Goal: Task Accomplishment & Management: Manage account settings

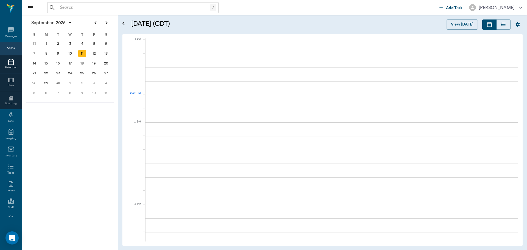
click at [9, 62] on icon at bounding box center [11, 62] width 7 height 7
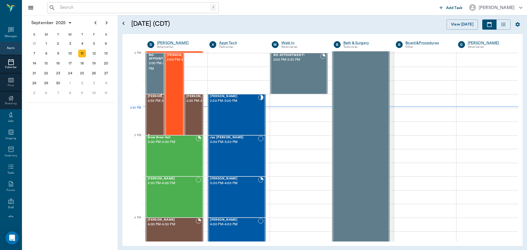
click at [156, 104] on span "2:30 PM - 3:00 PM" at bounding box center [161, 100] width 27 height 5
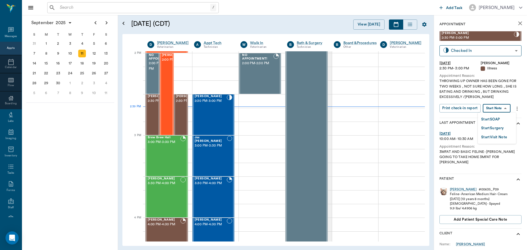
click at [503, 108] on body "/ ​ Add Task Dr. Bert Ellsworth Nectar Messages Appts Calendar Flow Boarding La…" at bounding box center [263, 125] width 527 height 250
click at [496, 121] on button "Start SOAP" at bounding box center [490, 119] width 19 height 6
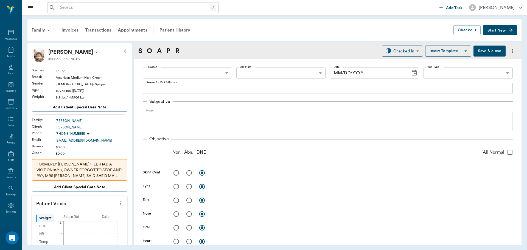
type input "63ec2f075fda476ae8351a4d"
type input "65d2be4f46e3a538d89b8c15"
type textarea "THROWING UP OWNER HAS BEEN GONE FOR TWO WEEKS , NOT SURE HOW LONG , SHE IS EATI…"
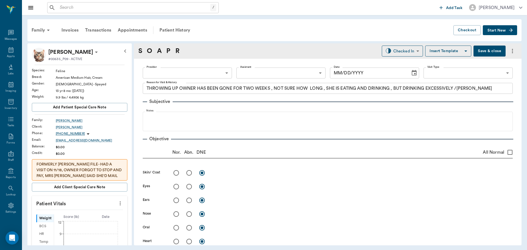
type input "09/11/2025"
click at [120, 204] on icon "more" at bounding box center [120, 203] width 1 height 4
click at [100, 213] on span "Enter Vitals" at bounding box center [93, 213] width 46 height 6
click at [78, 217] on input "text" at bounding box center [79, 219] width 48 height 11
type input "6.6"
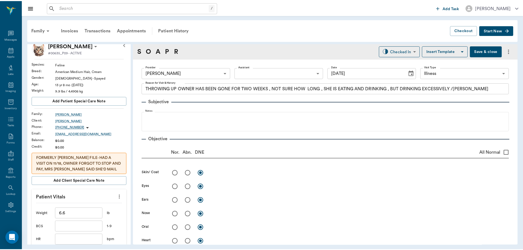
scroll to position [115, 0]
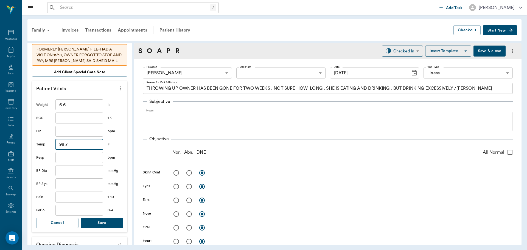
type input "98.7"
click at [96, 221] on button "Save" at bounding box center [102, 223] width 42 height 10
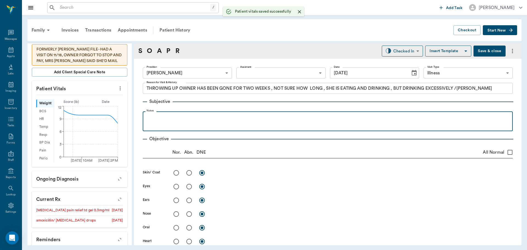
click at [159, 119] on p at bounding box center [327, 117] width 364 height 7
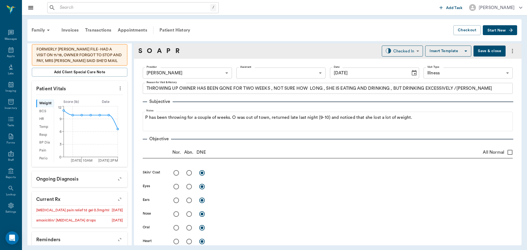
click at [490, 49] on button "Save & close" at bounding box center [489, 51] width 32 height 11
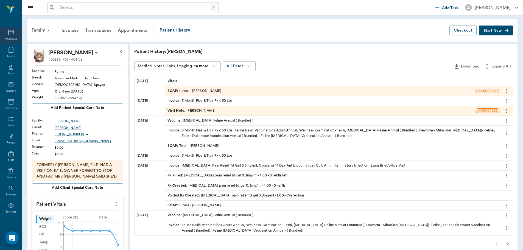
click at [4, 43] on div "Messages" at bounding box center [11, 35] width 22 height 17
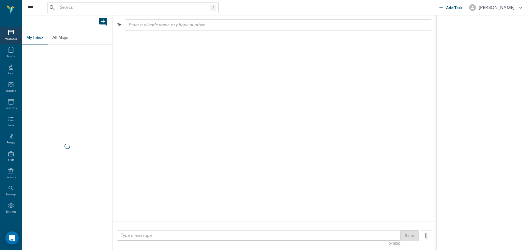
click at [8, 50] on icon at bounding box center [11, 50] width 7 height 7
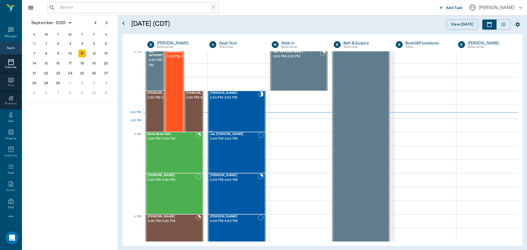
scroll to position [494, 0]
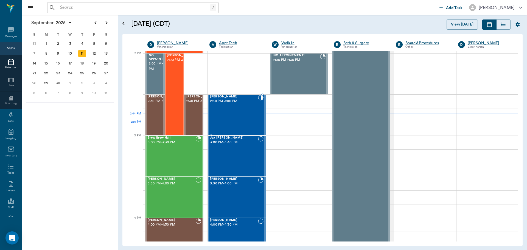
click at [245, 122] on div "Whitey Smith 2:30 PM - 3:00 PM" at bounding box center [234, 115] width 48 height 40
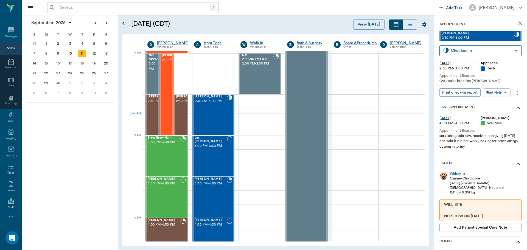
click at [507, 96] on body "/ ​ Add Task Dr. Bert Ellsworth Nectar Messages Appts Calendar Flow Boarding La…" at bounding box center [263, 125] width 527 height 250
click at [489, 104] on button "Start SOAP" at bounding box center [490, 104] width 19 height 6
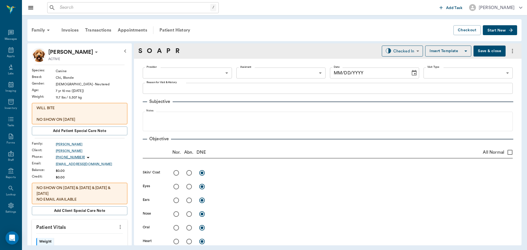
type input "63ec2f075fda476ae8351a4c"
type input "65d2be4f46e3a538d89b8c1a"
type textarea "Cytopoint injection Christy"
type input "09/11/2025"
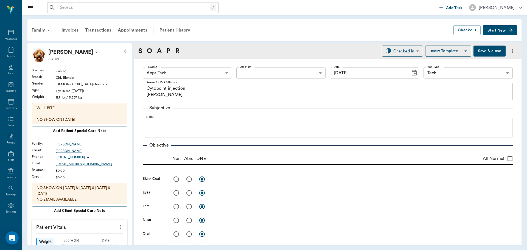
scroll to position [27, 0]
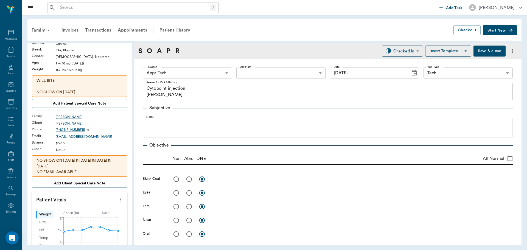
click at [117, 201] on icon "more" at bounding box center [120, 199] width 6 height 7
click at [80, 206] on span "Enter Vitals" at bounding box center [93, 209] width 46 height 6
click at [67, 218] on input "text" at bounding box center [79, 216] width 48 height 11
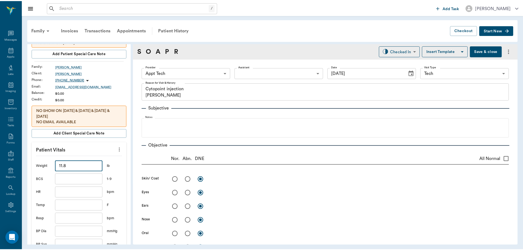
scroll to position [137, 0]
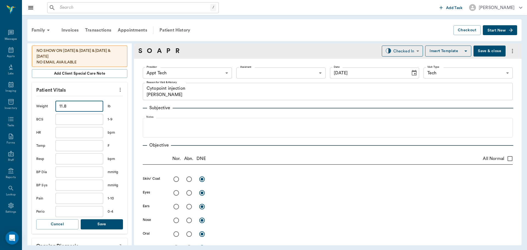
type input "11.8"
click at [92, 224] on button "Save" at bounding box center [102, 224] width 42 height 10
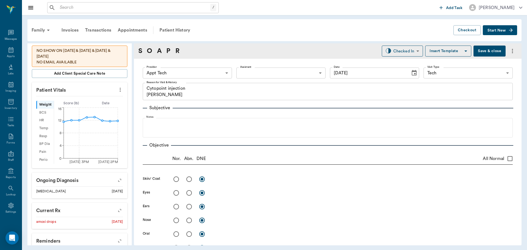
click at [196, 72] on body "/ ​ Add Task Dr. Bert Ellsworth Nectar Messages Appts Labs Imaging Inventory Ta…" at bounding box center [263, 125] width 527 height 250
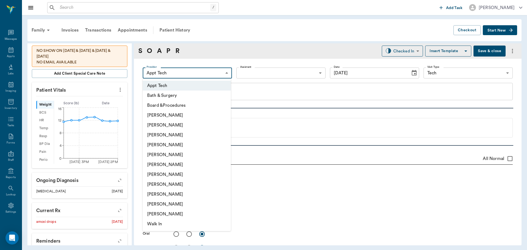
click at [163, 185] on li "Julie Dickerson" at bounding box center [187, 184] width 88 height 10
type input "63ec2e7e52e12b0ba117b124"
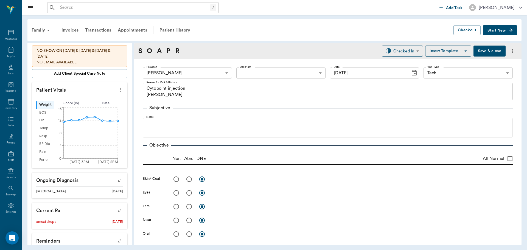
click at [481, 50] on button "Save & close" at bounding box center [489, 51] width 32 height 11
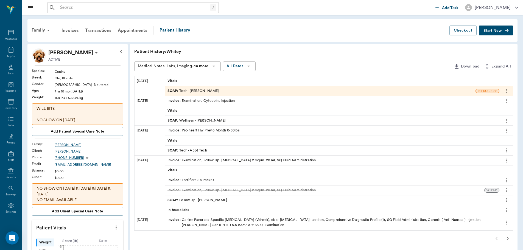
click at [494, 239] on div at bounding box center [323, 238] width 379 height 11
click at [496, 239] on div at bounding box center [323, 238] width 379 height 11
click at [497, 239] on div at bounding box center [323, 238] width 379 height 11
click at [507, 237] on icon "button" at bounding box center [507, 238] width 7 height 7
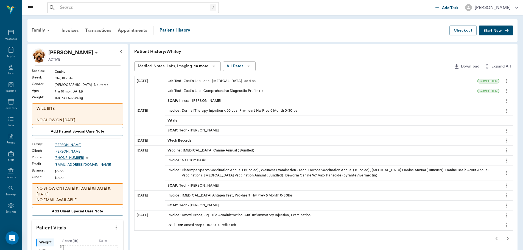
click at [497, 238] on icon "button" at bounding box center [496, 238] width 7 height 7
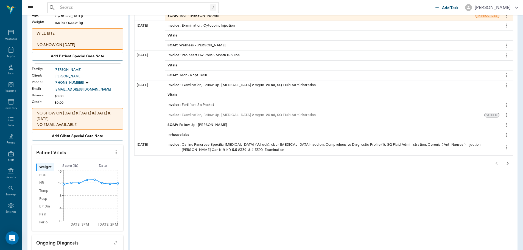
scroll to position [27, 0]
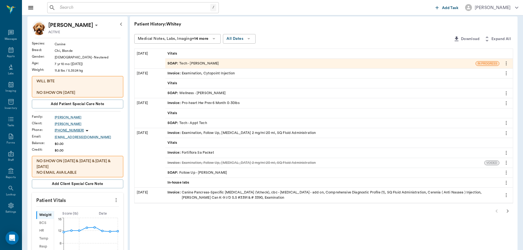
click at [170, 93] on span "SOAP :" at bounding box center [173, 93] width 12 height 5
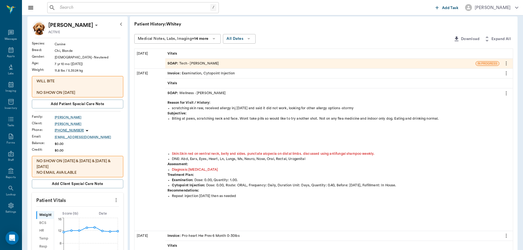
click at [170, 62] on span "SOAP :" at bounding box center [173, 63] width 12 height 5
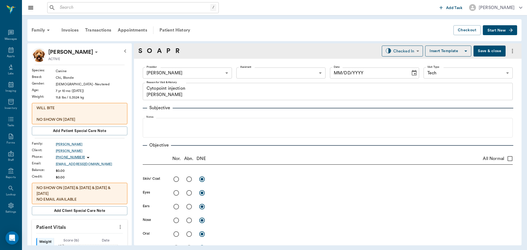
type input "63ec2e7e52e12b0ba117b124"
type input "65d2be4f46e3a538d89b8c1a"
type textarea "Cytopoint injection Christy"
type input "09/11/2025"
click at [193, 75] on body "/ ​ Add Task Dr. Bert Ellsworth Nectar Messages Appts Labs Imaging Inventory Ta…" at bounding box center [263, 125] width 527 height 250
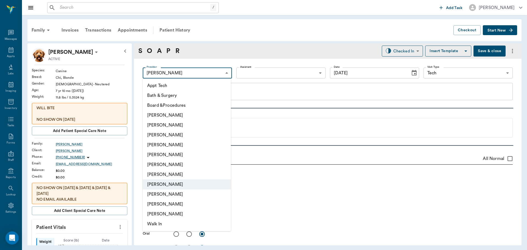
click at [161, 137] on li "Daniel Virnala" at bounding box center [187, 135] width 88 height 10
type input "642ef10e332a41444de2bad1"
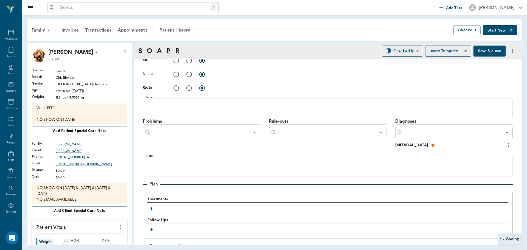
scroll to position [274, 0]
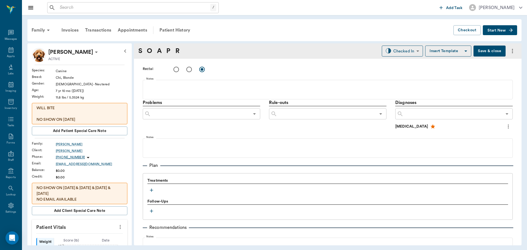
click at [152, 191] on icon "button" at bounding box center [151, 189] width 5 height 5
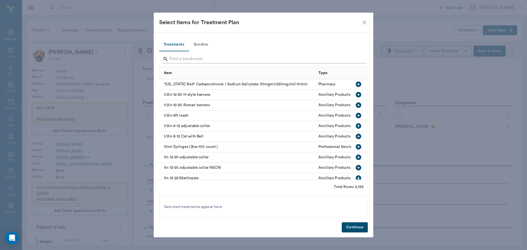
click at [179, 60] on input "Search" at bounding box center [263, 59] width 189 height 9
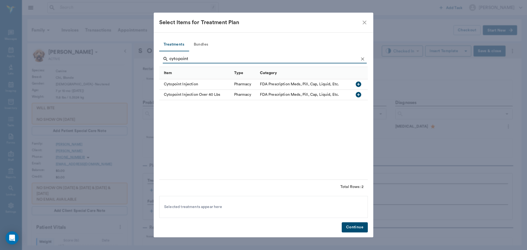
type input "cytopoint"
click at [360, 83] on icon "button" at bounding box center [358, 84] width 5 height 5
click at [360, 228] on button "Continue" at bounding box center [355, 227] width 26 height 10
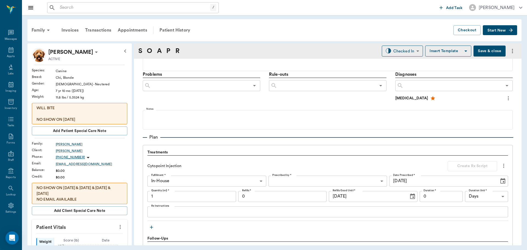
scroll to position [329, 0]
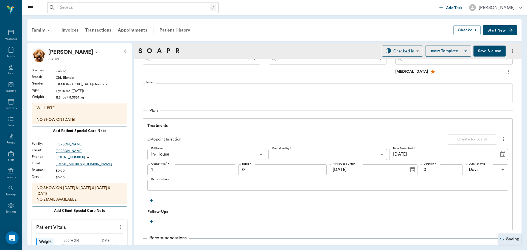
click at [167, 170] on input "1" at bounding box center [191, 169] width 89 height 11
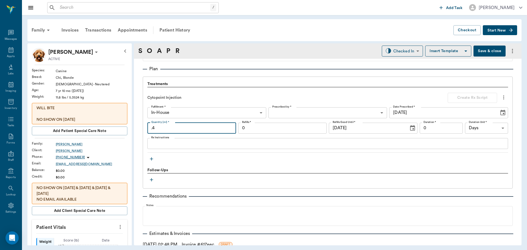
scroll to position [384, 0]
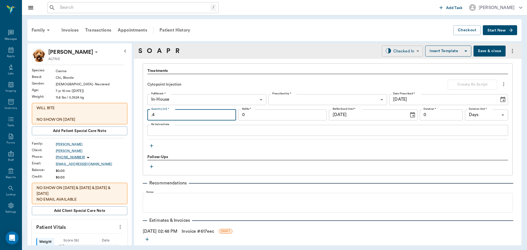
type input ".4"
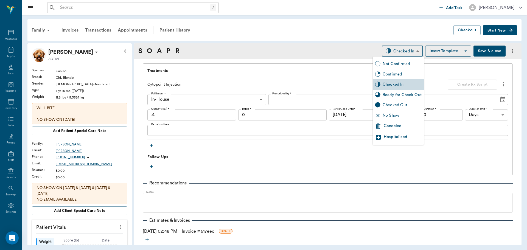
click at [403, 51] on body "/ ​ Add Task Dr. Bert Ellsworth Nectar Messages Appts Labs Imaging Inventory Ta…" at bounding box center [263, 125] width 527 height 250
click at [384, 95] on div "Ready for Check Out" at bounding box center [402, 95] width 39 height 6
type input "READY_TO_CHECKOUT"
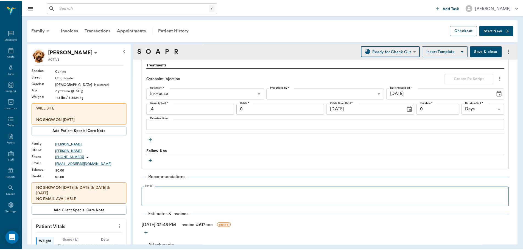
scroll to position [409, 0]
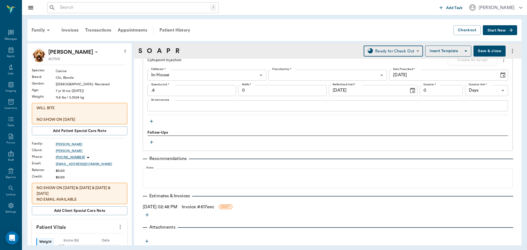
click at [207, 207] on link "Invoice # 617eec" at bounding box center [198, 207] width 32 height 7
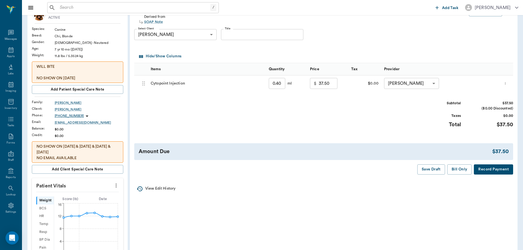
scroll to position [55, 0]
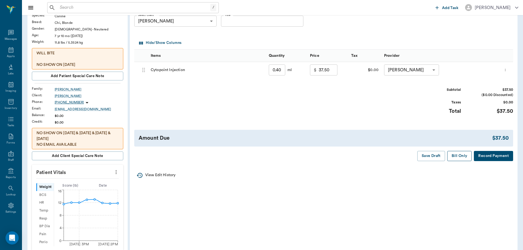
click at [458, 155] on button "Bill Only" at bounding box center [459, 156] width 25 height 10
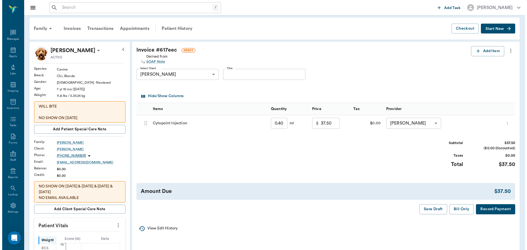
scroll to position [0, 0]
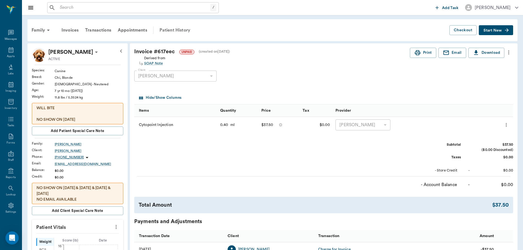
click at [163, 28] on div "Patient History" at bounding box center [174, 30] width 37 height 13
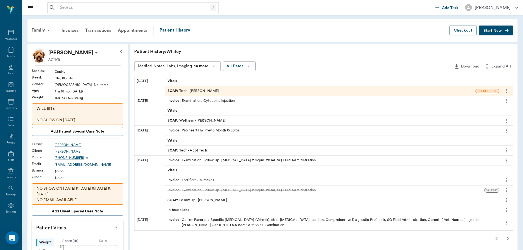
click at [173, 99] on span "Invoice :" at bounding box center [174, 100] width 14 height 5
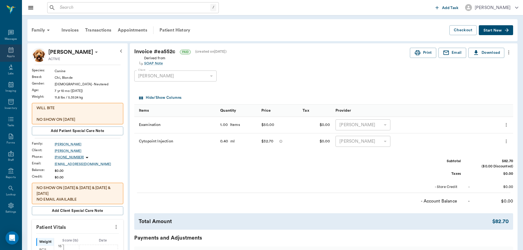
click at [8, 53] on icon at bounding box center [11, 50] width 7 height 7
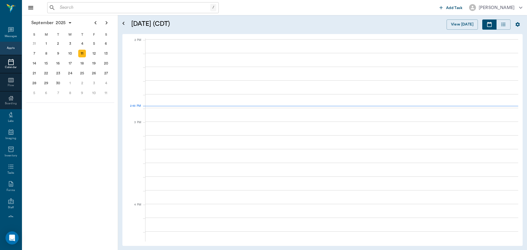
scroll to position [495, 0]
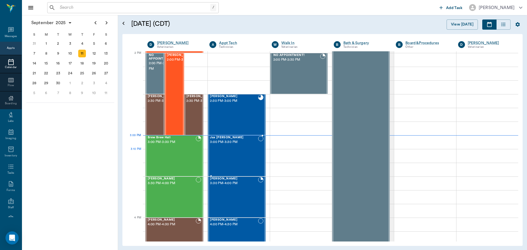
click at [230, 156] on div "Jax Rapp 3:00 PM - 3:30 PM" at bounding box center [234, 156] width 48 height 40
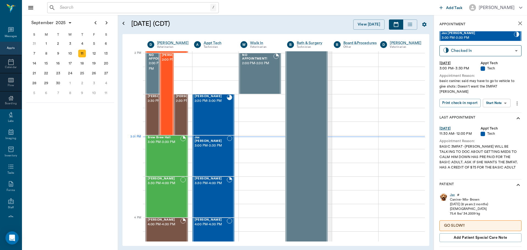
click at [489, 99] on body "/ ​ Add Task Dr. Bert Ellsworth Nectar Messages Appts Calendar Flow Boarding La…" at bounding box center [263, 125] width 527 height 250
click at [496, 111] on button "Start SOAP" at bounding box center [490, 109] width 19 height 6
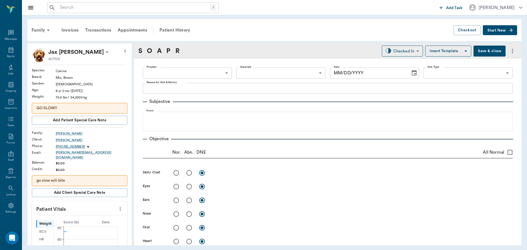
type input "63ec2f075fda476ae8351a4c"
type input "65d2be4f46e3a538d89b8c1a"
type textarea "basic canine: said may have to go to vehicle to give shots: Doesn't want the 3M…"
type input "09/11/2025"
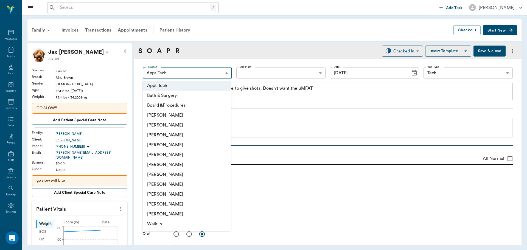
click at [211, 71] on body "/ ​ Add Task Dr. Bert Ellsworth Nectar Messages Appts Labs Imaging Inventory Ta…" at bounding box center [263, 125] width 527 height 250
click at [196, 134] on li "Daniel Virnala" at bounding box center [187, 135] width 88 height 10
type input "642ef10e332a41444de2bad1"
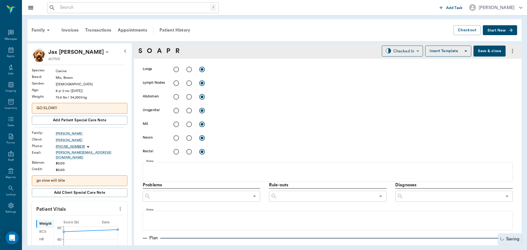
scroll to position [247, 0]
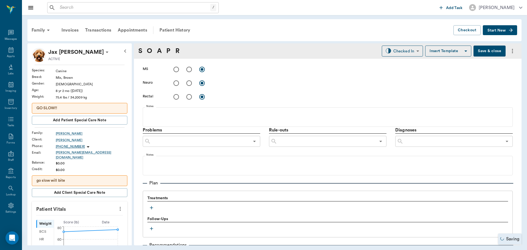
click at [153, 206] on icon "button" at bounding box center [151, 207] width 5 height 5
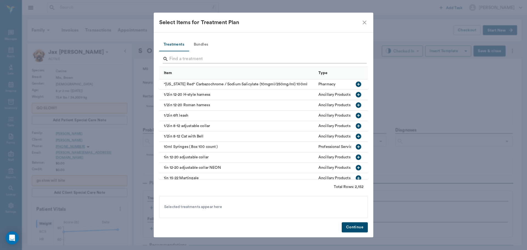
click at [227, 57] on input "Search" at bounding box center [263, 59] width 189 height 9
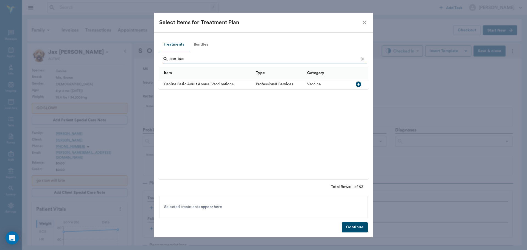
type input "can bas"
click at [356, 86] on icon "button" at bounding box center [358, 84] width 7 height 7
click at [205, 46] on button "Bundles" at bounding box center [201, 44] width 25 height 13
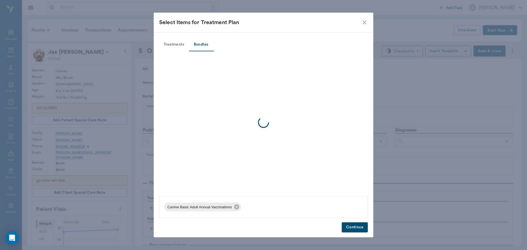
click at [213, 60] on div at bounding box center [263, 122] width 209 height 143
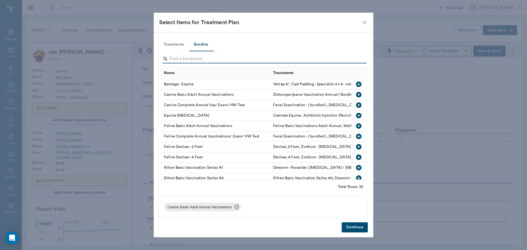
click at [213, 60] on input "Search" at bounding box center [263, 59] width 189 height 9
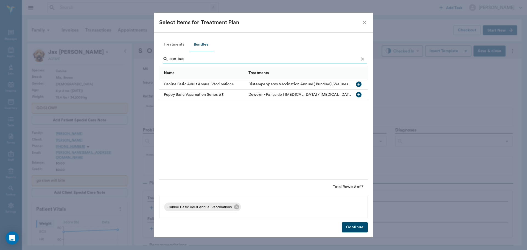
type input "can bas"
click at [360, 86] on icon "button" at bounding box center [358, 84] width 5 height 5
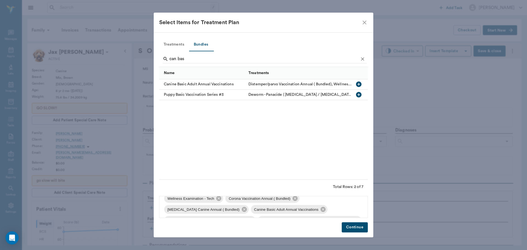
scroll to position [41, 0]
click at [349, 227] on button "Continue" at bounding box center [355, 227] width 26 height 10
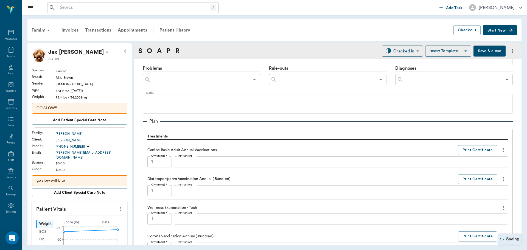
scroll to position [299, 0]
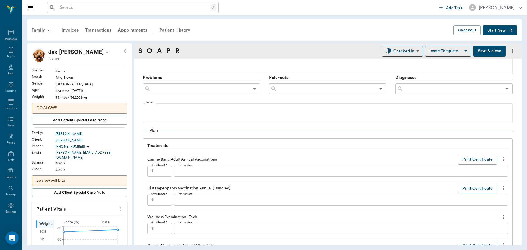
click at [501, 160] on icon "more" at bounding box center [504, 159] width 6 height 7
click at [488, 178] on span "Delete" at bounding box center [476, 179] width 46 height 6
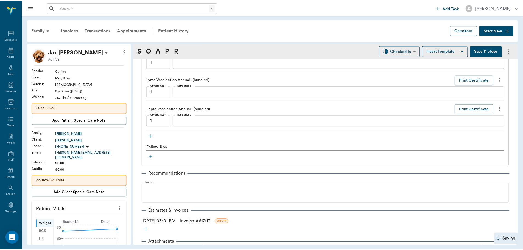
scroll to position [595, 0]
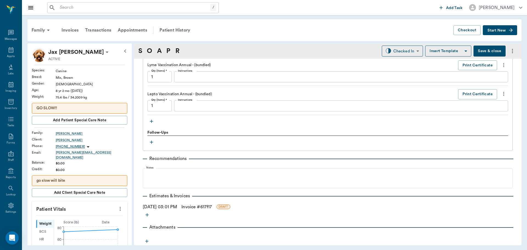
click at [205, 208] on link "Invoice # 617f17" at bounding box center [196, 207] width 30 height 7
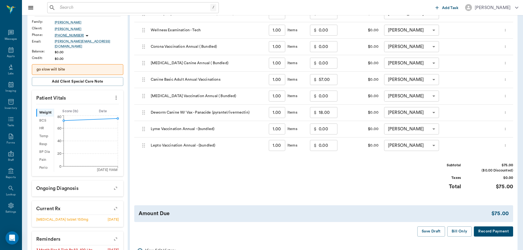
scroll to position [137, 0]
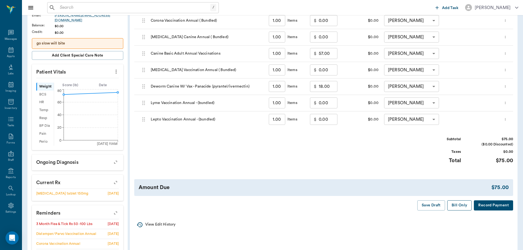
click at [461, 206] on button "Bill Only" at bounding box center [459, 205] width 25 height 10
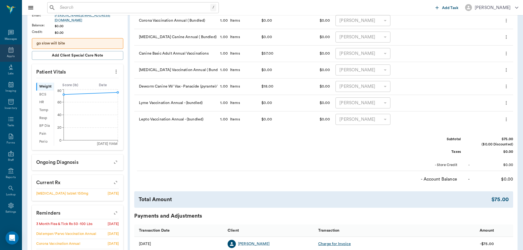
click at [13, 51] on div "Appts" at bounding box center [11, 52] width 22 height 17
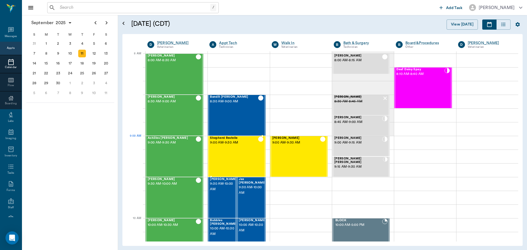
click at [240, 142] on span "9:00 AM - 9:30 AM" at bounding box center [234, 142] width 48 height 5
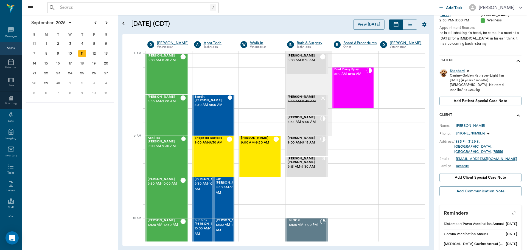
scroll to position [110, 0]
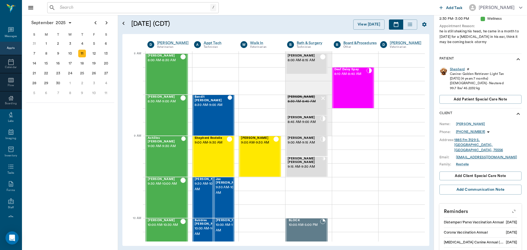
click at [460, 67] on div "Shepherd" at bounding box center [457, 69] width 15 height 5
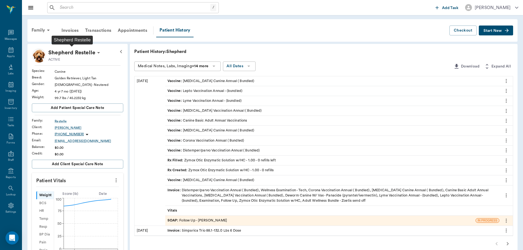
click at [64, 51] on p "Shepherd Restelle" at bounding box center [71, 52] width 47 height 9
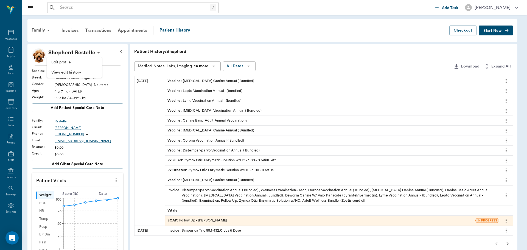
click at [110, 64] on div at bounding box center [263, 125] width 527 height 250
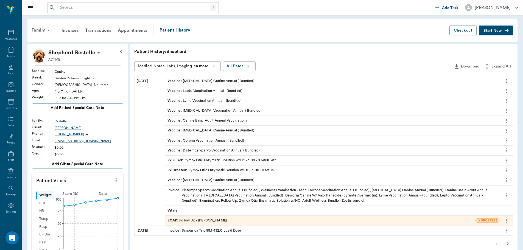
click at [42, 33] on div "Family" at bounding box center [41, 30] width 27 height 13
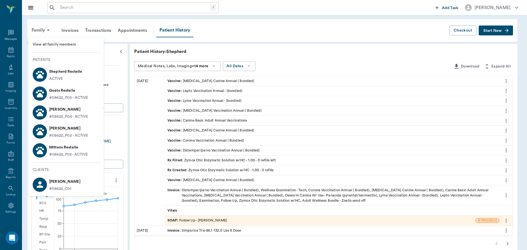
click at [276, 34] on div at bounding box center [263, 125] width 527 height 250
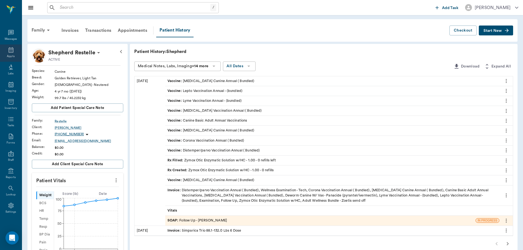
click at [12, 51] on icon at bounding box center [11, 50] width 7 height 7
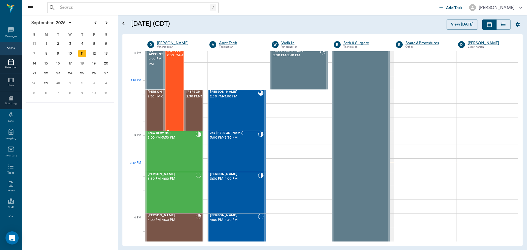
scroll to position [495, 0]
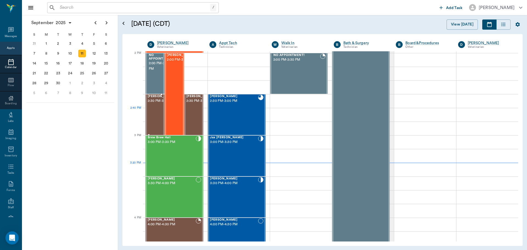
click at [153, 104] on span "2:30 PM - 3:00 PM" at bounding box center [161, 100] width 27 height 5
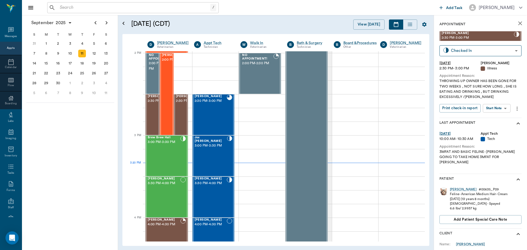
click at [501, 110] on body "/ ​ Add Task Dr. Bert Ellsworth Nectar Messages Appts Calendar Flow Boarding La…" at bounding box center [263, 125] width 527 height 250
click at [496, 119] on button "View SOAP" at bounding box center [490, 119] width 19 height 6
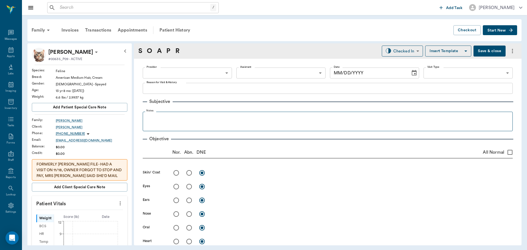
type input "63ec2f075fda476ae8351a4d"
type input "65d2be4f46e3a538d89b8c15"
type textarea "THROWING UP OWNER HAS BEEN GONE FOR TWO WEEKS , NOT SURE HOW LONG , SHE IS EATI…"
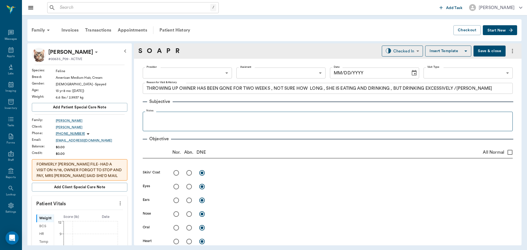
type input "09/11/2025"
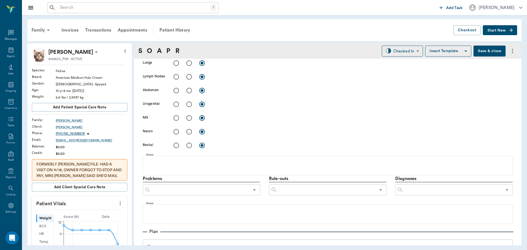
scroll to position [384, 0]
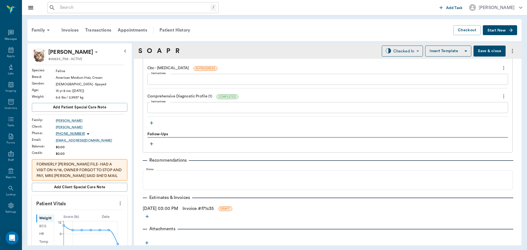
click at [151, 123] on icon "button" at bounding box center [151, 122] width 5 height 5
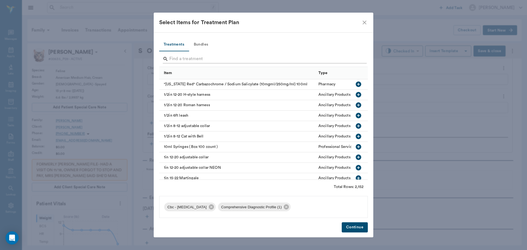
click at [238, 58] on input "Search" at bounding box center [263, 59] width 189 height 9
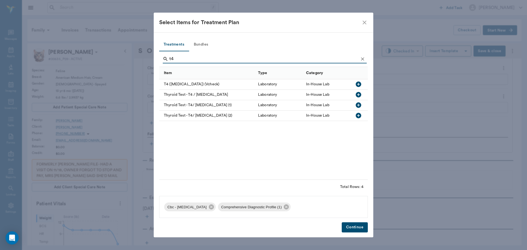
type input "t4"
click at [357, 104] on icon "button" at bounding box center [358, 104] width 5 height 5
click at [352, 229] on button "Continue" at bounding box center [355, 227] width 26 height 10
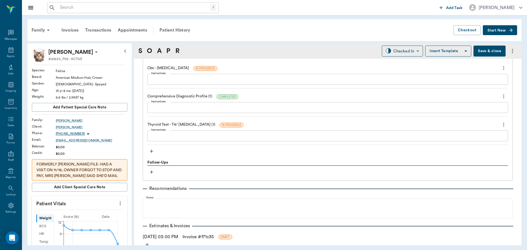
drag, startPoint x: 9, startPoint y: 52, endPoint x: 37, endPoint y: 59, distance: 28.5
click at [9, 52] on icon at bounding box center [11, 49] width 5 height 5
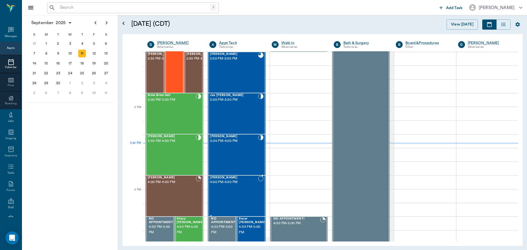
scroll to position [523, 0]
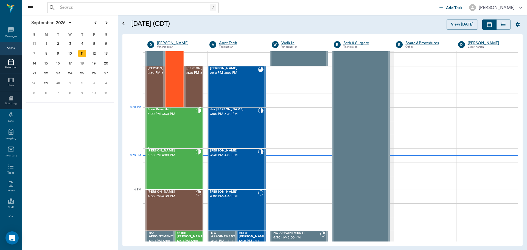
click at [167, 113] on span "3:00 PM - 3:30 PM" at bounding box center [172, 113] width 48 height 5
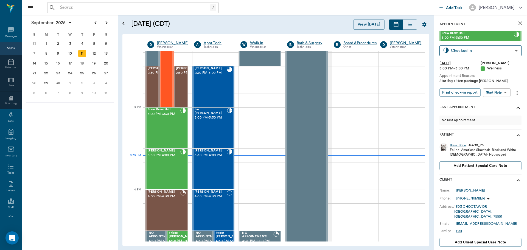
click at [503, 91] on body "/ ​ Add Task Dr. Bert Ellsworth Nectar Messages Appts Calendar Flow Boarding La…" at bounding box center [263, 125] width 527 height 250
click at [503, 104] on li "Start SOAP" at bounding box center [497, 103] width 38 height 9
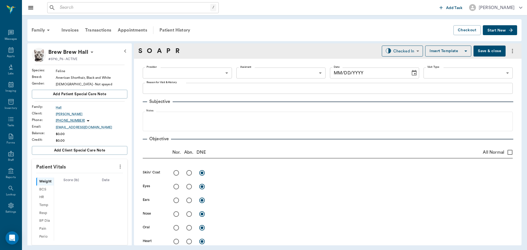
type input "63ec2f075fda476ae8351a4d"
type input "65d2be4f46e3a538d89b8c14"
type textarea "Starting kitten package Christy"
type input "09/11/2025"
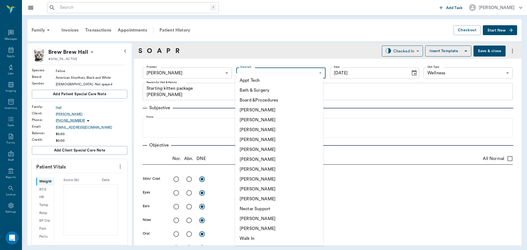
click at [293, 72] on body "/ ​ Add Task Dr. Bert Ellsworth Nectar Messages Appts Labs Imaging Inventory Ta…" at bounding box center [263, 125] width 527 height 250
click at [272, 132] on li "Daniel Virnala" at bounding box center [279, 130] width 88 height 10
type input "642ef10e332a41444de2bad1"
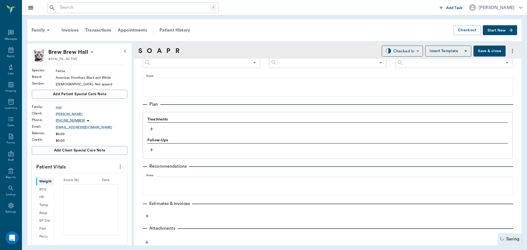
scroll to position [327, 0]
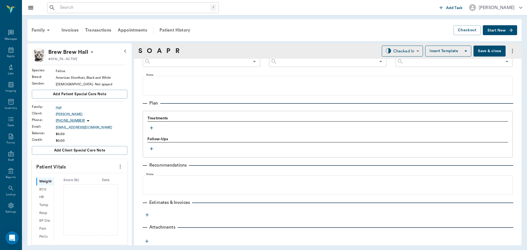
click at [152, 129] on icon "button" at bounding box center [151, 127] width 5 height 5
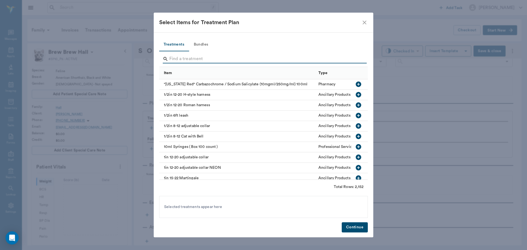
click at [233, 59] on input "Search" at bounding box center [263, 59] width 189 height 9
click at [202, 46] on button "Bundles" at bounding box center [201, 44] width 25 height 13
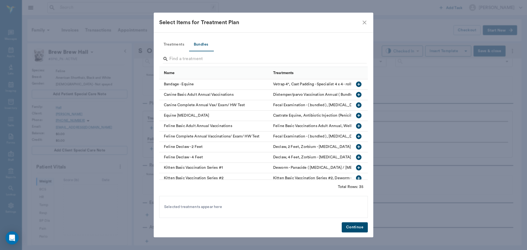
click at [214, 60] on input "Search" at bounding box center [263, 59] width 189 height 9
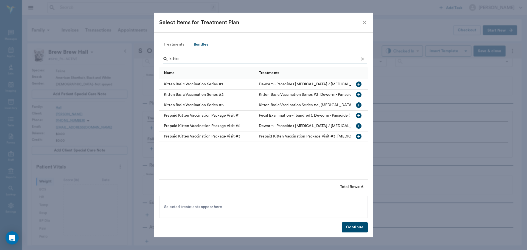
type input "kitte"
click at [360, 83] on icon "button" at bounding box center [358, 84] width 5 height 5
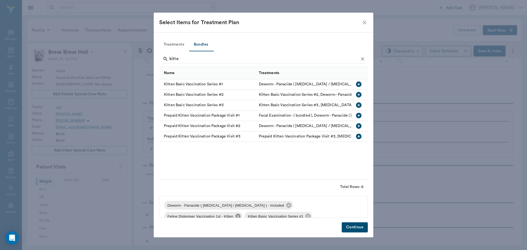
click at [240, 214] on icon at bounding box center [237, 216] width 5 height 5
click at [286, 206] on icon at bounding box center [288, 205] width 5 height 5
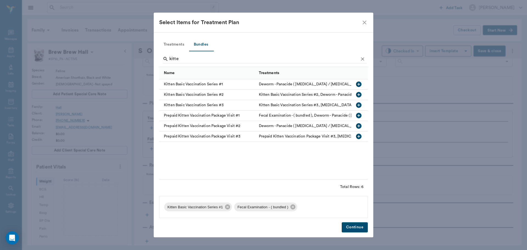
click at [258, 206] on span "Fecal Examination - ( bundled )" at bounding box center [262, 206] width 57 height 5
click at [228, 207] on icon at bounding box center [228, 207] width 6 height 6
click at [224, 206] on icon at bounding box center [222, 206] width 5 height 5
click at [359, 116] on icon "button" at bounding box center [358, 115] width 7 height 7
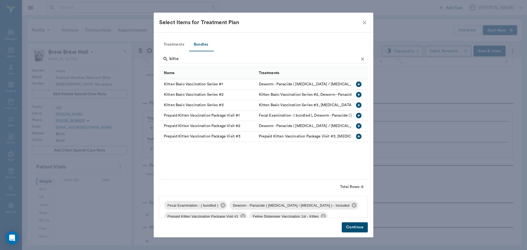
click at [359, 228] on button "Continue" at bounding box center [355, 227] width 26 height 10
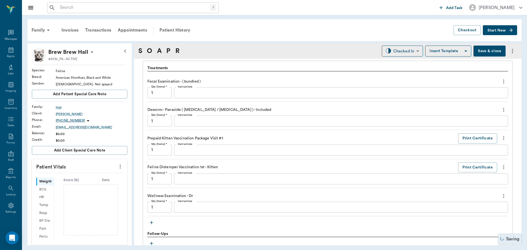
scroll to position [382, 0]
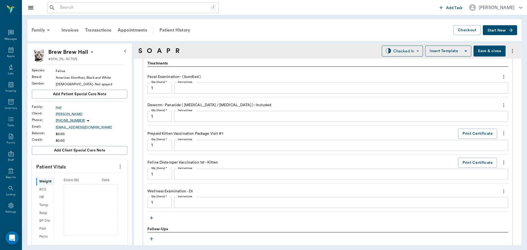
click at [501, 162] on icon "more" at bounding box center [504, 162] width 6 height 7
click at [481, 179] on span "Delete" at bounding box center [476, 182] width 46 height 6
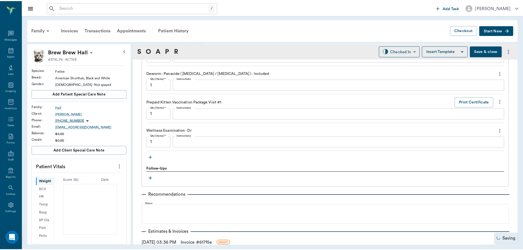
scroll to position [450, 0]
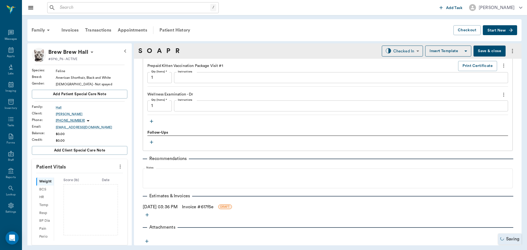
click at [210, 207] on link "Invoice # 617f5e" at bounding box center [198, 207] width 32 height 7
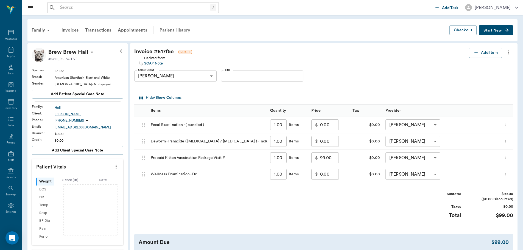
click at [176, 31] on div "Patient History" at bounding box center [174, 30] width 37 height 13
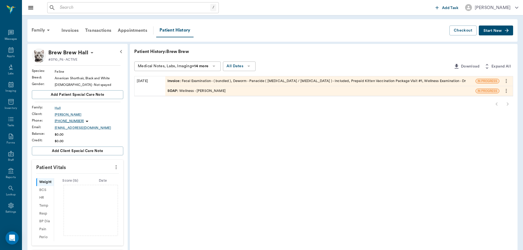
click at [227, 92] on div "SOAP : Wellness - [PERSON_NAME]" at bounding box center [320, 91] width 310 height 10
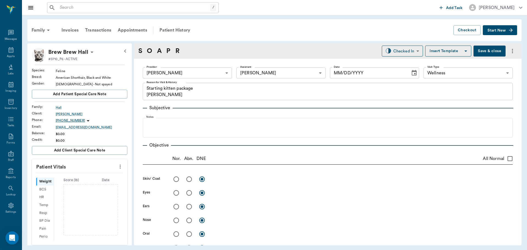
type input "63ec2f075fda476ae8351a4d"
type input "642ef10e332a41444de2bad1"
type input "65d2be4f46e3a538d89b8c14"
type textarea "Starting kitten package [PERSON_NAME]"
type input "[DATE]"
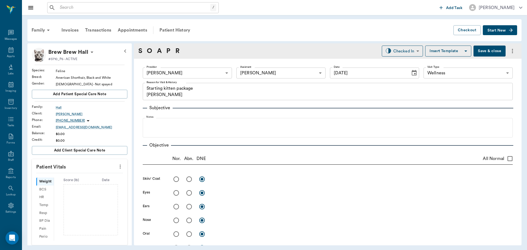
click at [117, 169] on icon "more" at bounding box center [120, 166] width 6 height 7
click at [93, 171] on li "Enter Vitals" at bounding box center [93, 176] width 55 height 10
click at [82, 189] on div "Weight ​ lb BCS ​ 1-9 HR ​ bpm Temp ​ F Resp ​ bpm BP Dia ​ mmHg BP Sys ​ mmHg …" at bounding box center [79, 242] width 87 height 138
click at [84, 185] on input "text" at bounding box center [79, 183] width 48 height 11
type input "1.1"
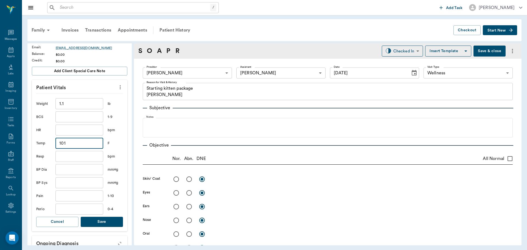
scroll to position [82, 0]
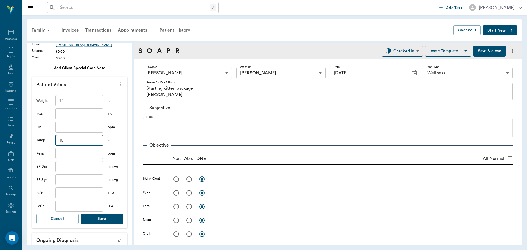
type input "101"
click at [95, 220] on button "Save" at bounding box center [102, 219] width 42 height 10
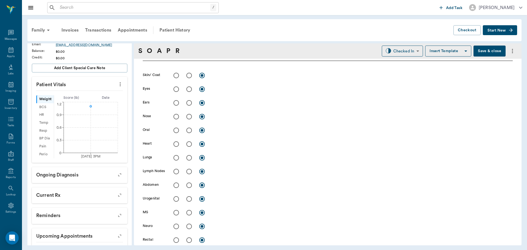
scroll to position [38, 0]
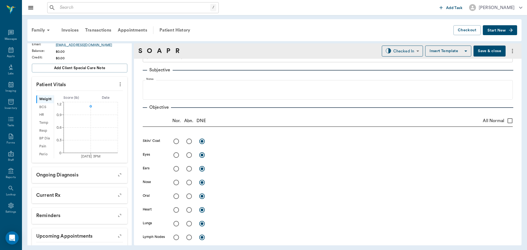
click at [504, 120] on input "All Normal" at bounding box center [510, 121] width 12 height 12
checkbox input "true"
radio input "true"
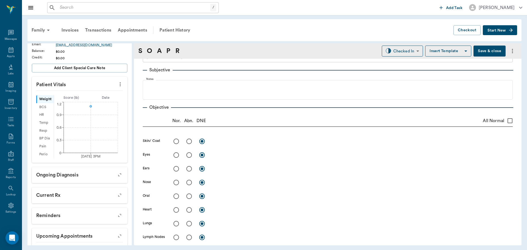
radio input "true"
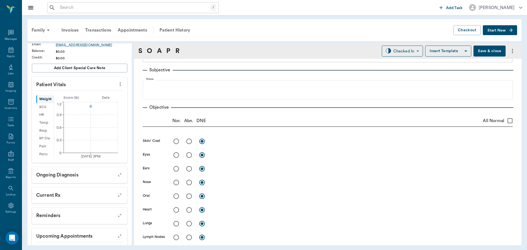
radio input "true"
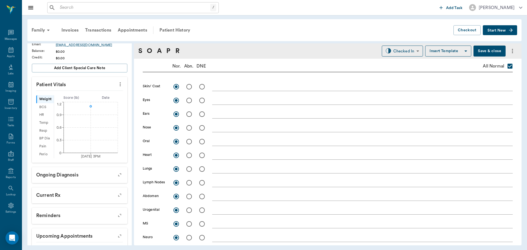
scroll to position [82, 0]
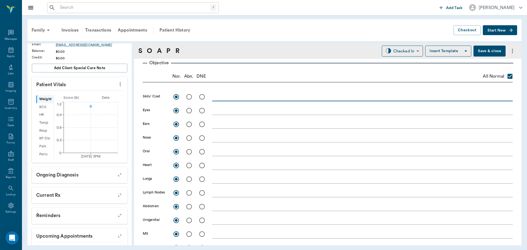
click at [239, 97] on textarea at bounding box center [362, 97] width 301 height 6
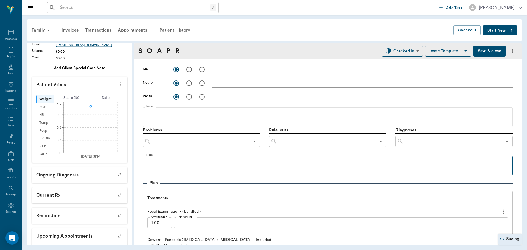
scroll to position [302, 0]
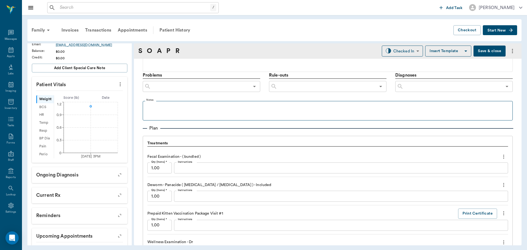
type textarea "few fleas"
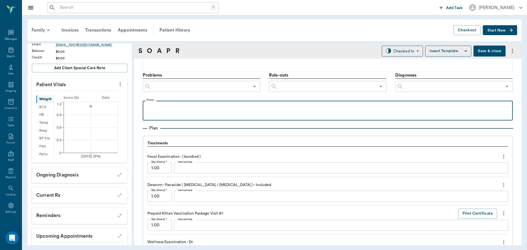
click at [170, 108] on p at bounding box center [327, 106] width 364 height 7
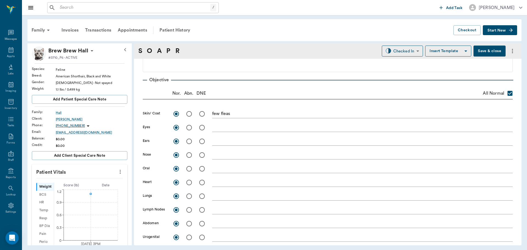
scroll to position [0, 0]
click at [89, 53] on icon at bounding box center [92, 52] width 7 height 7
click at [69, 60] on span "Edit profile" at bounding box center [67, 62] width 46 height 6
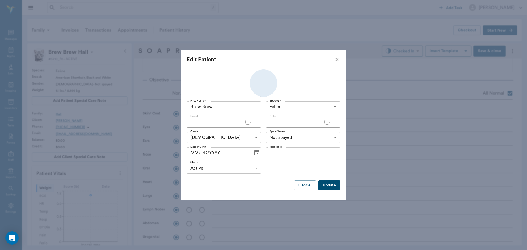
type input "American Shorthair"
type input "Black and White"
click at [255, 154] on icon "Choose date" at bounding box center [256, 153] width 7 height 7
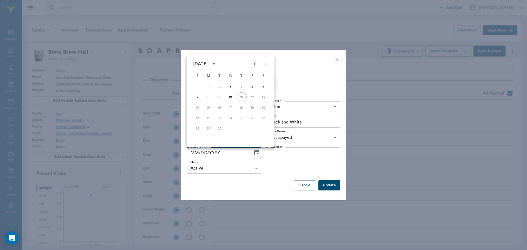
click at [255, 61] on icon "Previous month" at bounding box center [254, 64] width 7 height 7
click at [210, 108] on button "11" at bounding box center [209, 108] width 10 height 10
type input "08/11/2025"
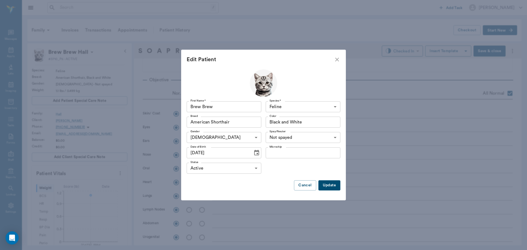
click at [332, 185] on button "Update" at bounding box center [329, 185] width 22 height 10
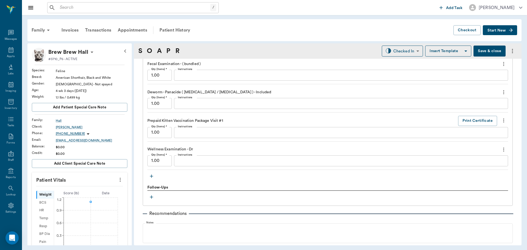
scroll to position [384, 0]
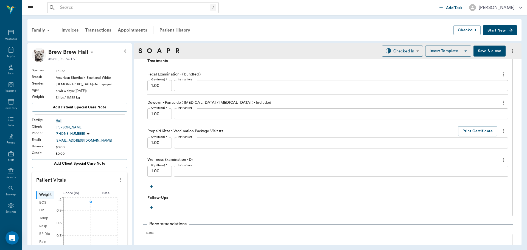
click at [205, 86] on textarea "Instructions" at bounding box center [341, 86] width 326 height 6
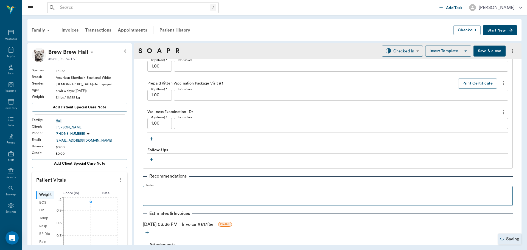
scroll to position [450, 0]
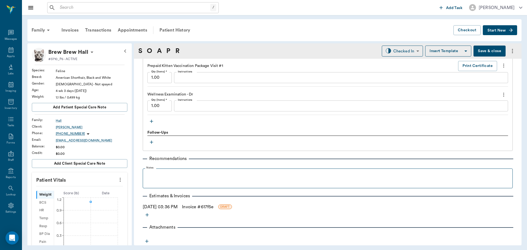
type textarea "negative"
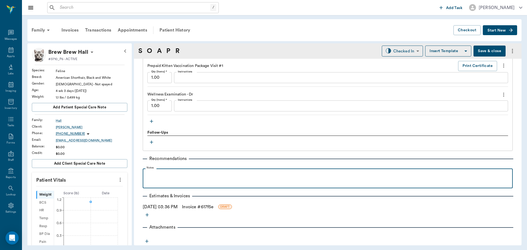
click at [155, 177] on p at bounding box center [327, 174] width 364 height 7
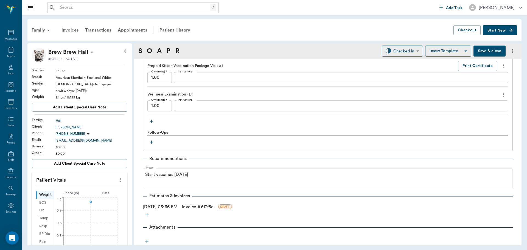
click at [89, 52] on icon at bounding box center [92, 52] width 7 height 7
click at [82, 58] on li "Edit profile" at bounding box center [67, 62] width 55 height 10
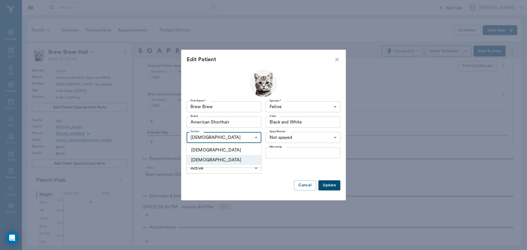
click at [257, 138] on body "/ ​ Add Task Dr. Bert Ellsworth Nectar Messages Appts Labs Imaging Inventory Ta…" at bounding box center [263, 125] width 527 height 250
click at [217, 152] on li "Male" at bounding box center [224, 150] width 75 height 10
type input "MALE"
click at [327, 185] on button "Update" at bounding box center [329, 185] width 22 height 10
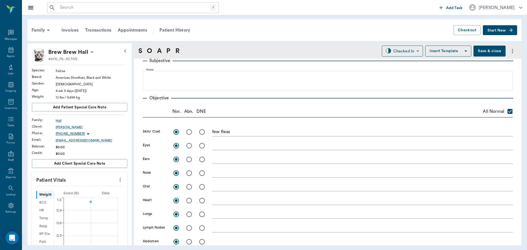
scroll to position [38, 0]
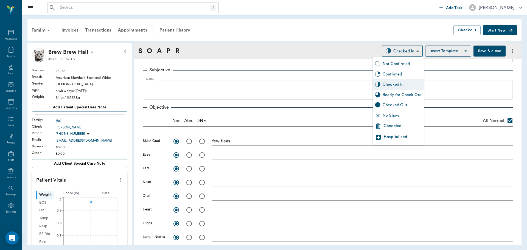
click at [404, 51] on body "/ ​ Add Task Dr. Bert Ellsworth Nectar Messages Appts Labs Imaging Inventory Ta…" at bounding box center [263, 125] width 527 height 250
click at [403, 95] on div "Ready for Check Out" at bounding box center [402, 95] width 39 height 6
type input "READY_TO_CHECKOUT"
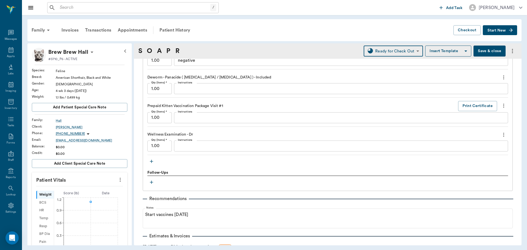
scroll to position [450, 0]
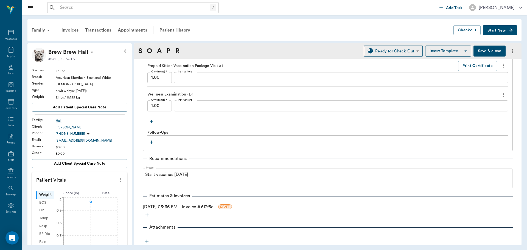
click at [485, 52] on button "Save & close" at bounding box center [489, 51] width 32 height 11
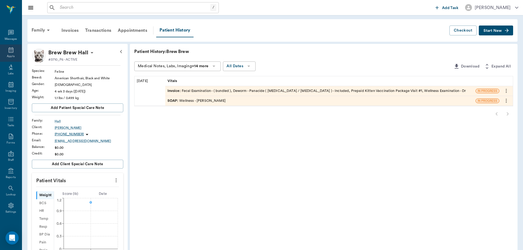
click at [9, 52] on icon at bounding box center [11, 49] width 5 height 5
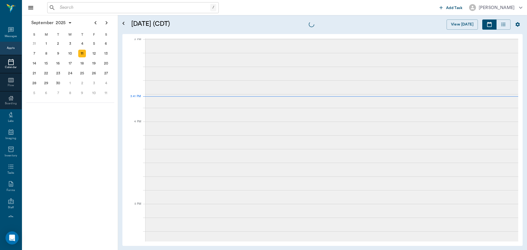
scroll to position [577, 0]
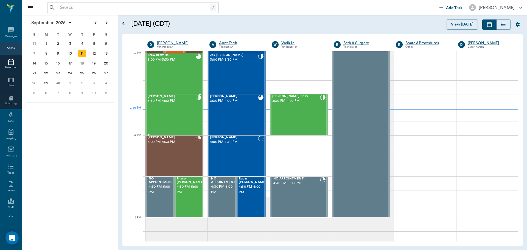
click at [179, 110] on div "Andy Ferrell 3:30 PM - 4:00 PM" at bounding box center [172, 115] width 48 height 40
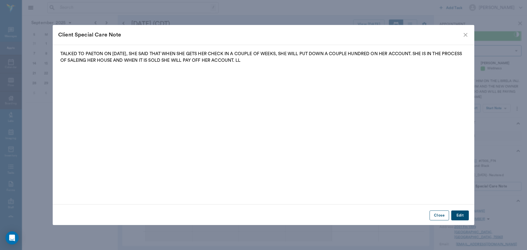
click at [442, 217] on button "Close" at bounding box center [439, 216] width 19 height 10
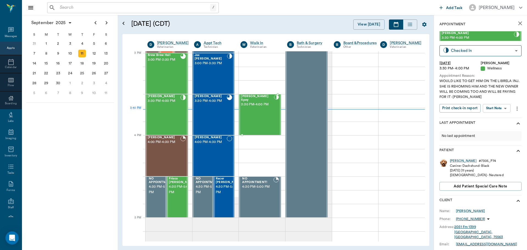
click at [260, 109] on div "[PERSON_NAME] Spay 3:30 PM - 4:00 PM" at bounding box center [257, 115] width 33 height 40
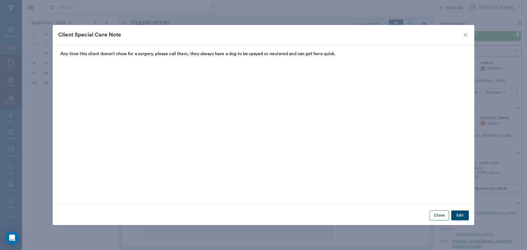
click at [441, 215] on button "Close" at bounding box center [439, 216] width 19 height 10
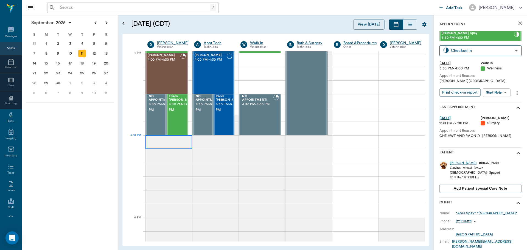
scroll to position [604, 0]
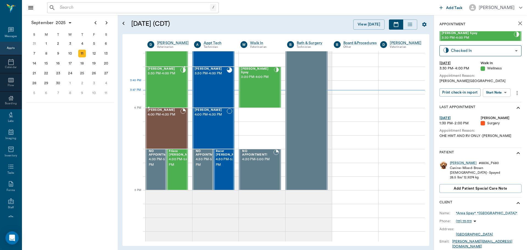
click at [161, 89] on div "Andy Ferrell 3:30 PM - 4:00 PM" at bounding box center [164, 87] width 33 height 40
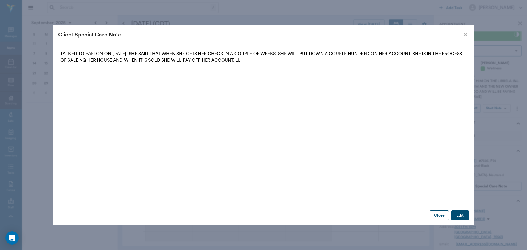
click at [441, 215] on button "Close" at bounding box center [439, 216] width 19 height 10
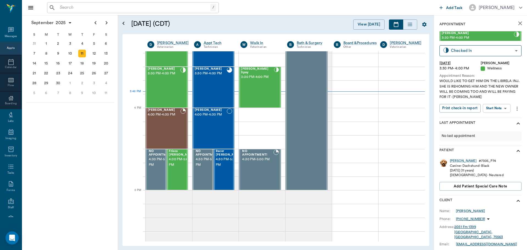
click at [498, 107] on body "/ ​ Add Task Dr. Bert Ellsworth Nectar Messages Appts Calendar Flow Boarding La…" at bounding box center [263, 125] width 527 height 250
click at [494, 119] on button "Start SOAP" at bounding box center [490, 119] width 19 height 6
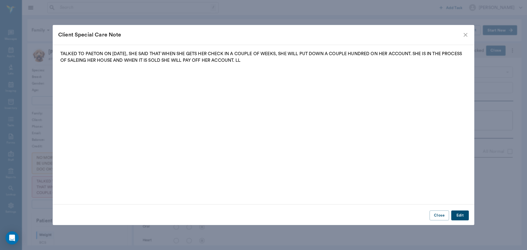
type input "63ec2f075fda476ae8351a4d"
type input "65d2be4f46e3a538d89b8c14"
type textarea "WOULD LIKE TO GET HIM ON THE LIBRELA INJ. SHE IS REHOMING HIM AND THE NEW OWNER…"
type input "09/11/2025"
click at [436, 216] on button "Close" at bounding box center [439, 216] width 19 height 10
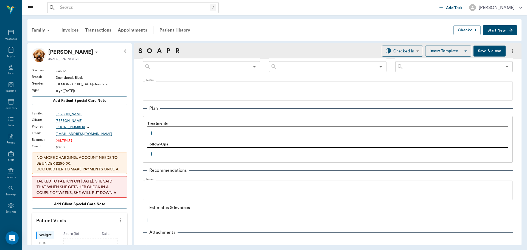
scroll to position [327, 0]
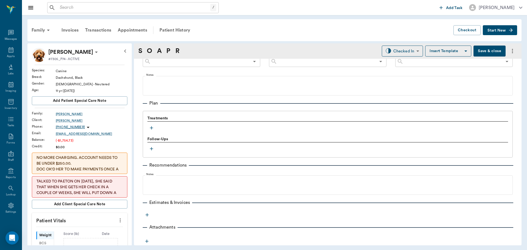
click at [151, 128] on icon "button" at bounding box center [151, 127] width 5 height 5
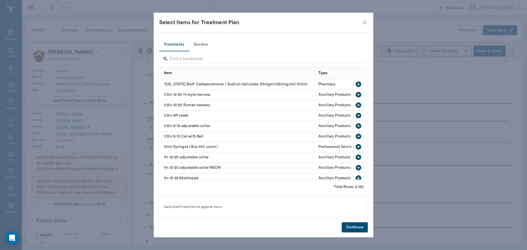
click at [365, 19] on icon "close" at bounding box center [364, 22] width 7 height 7
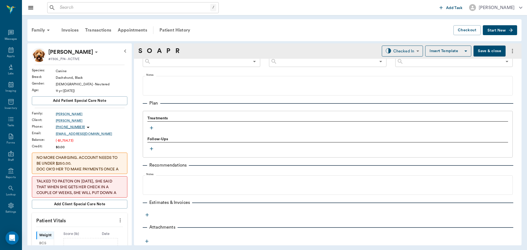
click at [147, 216] on icon "more" at bounding box center [146, 214] width 3 height 3
click at [141, 223] on span "Estimate" at bounding box center [147, 224] width 46 height 6
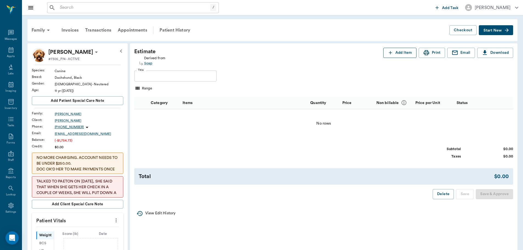
click at [403, 54] on button "Add Item" at bounding box center [399, 53] width 33 height 10
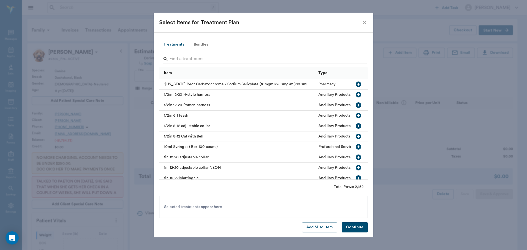
click at [199, 60] on input "Search" at bounding box center [263, 59] width 189 height 9
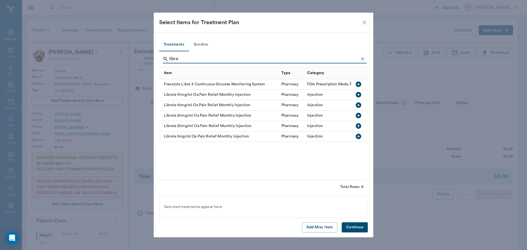
type input "libre"
click at [358, 136] on icon "button" at bounding box center [358, 136] width 5 height 5
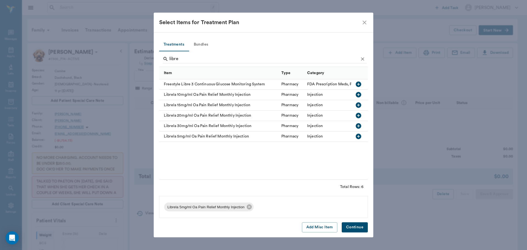
click at [356, 228] on button "Continue" at bounding box center [355, 227] width 26 height 10
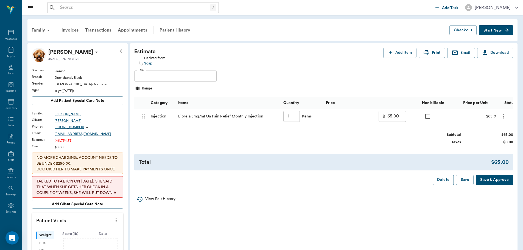
click at [440, 183] on button "Delete" at bounding box center [443, 180] width 21 height 10
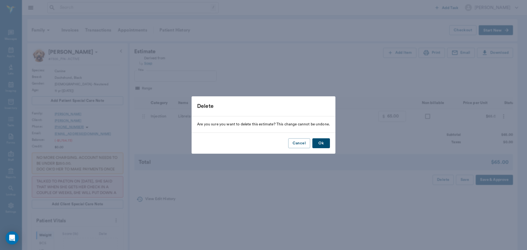
click at [322, 142] on button "Ok" at bounding box center [321, 143] width 18 height 10
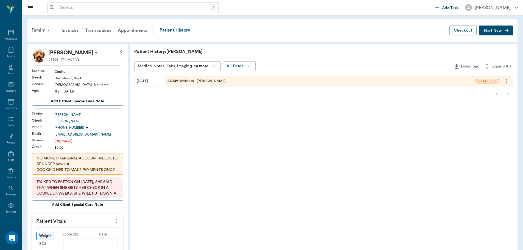
click at [207, 82] on div "SOAP : Wellness - Dr. Bert Ellsworth" at bounding box center [196, 80] width 58 height 5
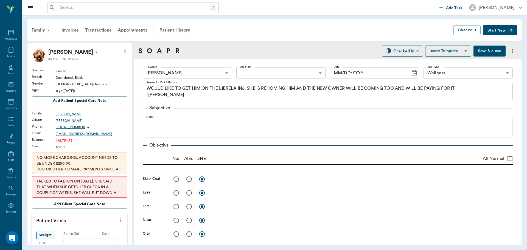
type input "63ec2f075fda476ae8351a4d"
type input "65d2be4f46e3a538d89b8c14"
type textarea "WOULD LIKE TO GET HIM ON THE LIBRELA INJ. SHE IS REHOMING HIM AND THE NEW OWNER…"
type input "09/11/2025"
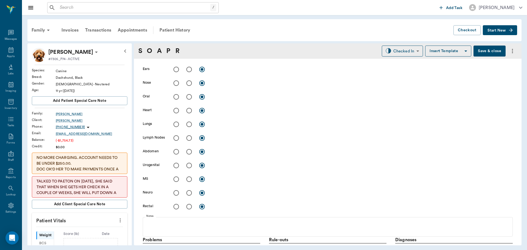
scroll to position [302, 0]
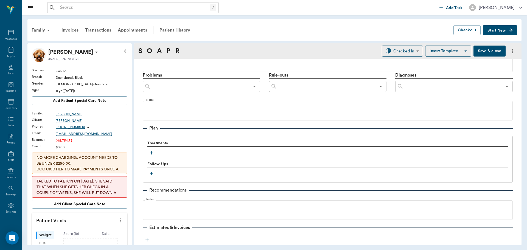
click at [152, 155] on icon "button" at bounding box center [151, 152] width 5 height 5
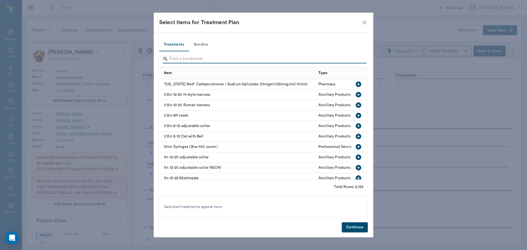
click at [196, 60] on input "Search" at bounding box center [263, 59] width 189 height 9
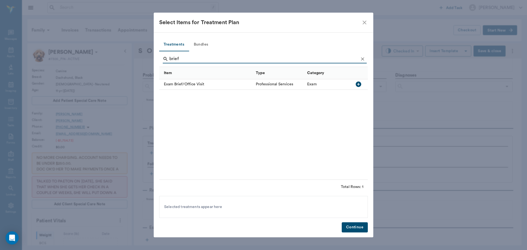
type input "brief"
click at [358, 85] on icon "button" at bounding box center [358, 84] width 5 height 5
click at [350, 225] on button "Continue" at bounding box center [355, 227] width 26 height 10
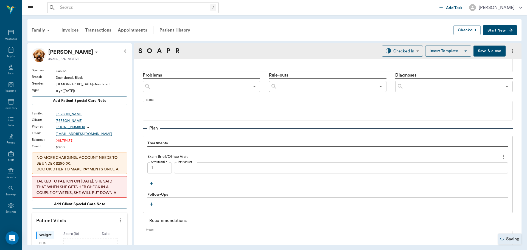
click at [153, 183] on icon "button" at bounding box center [151, 183] width 5 height 5
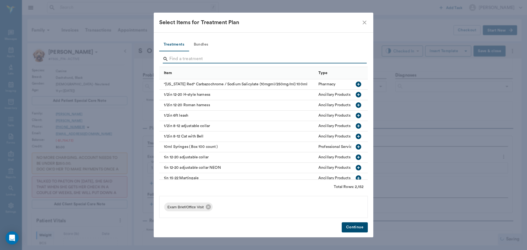
click at [179, 58] on input "Search" at bounding box center [263, 59] width 189 height 9
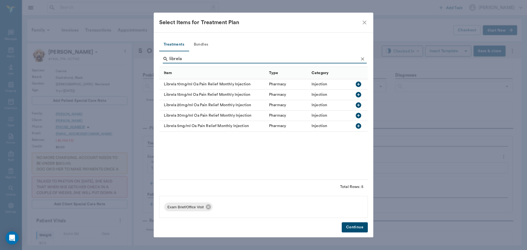
type input "librela"
click at [358, 126] on icon "button" at bounding box center [358, 126] width 7 height 7
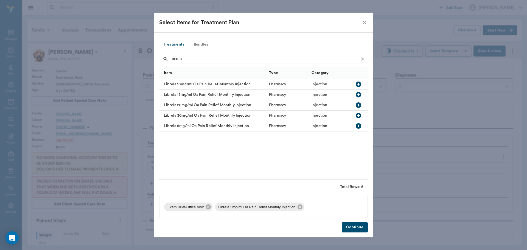
click at [354, 224] on button "Continue" at bounding box center [355, 227] width 26 height 10
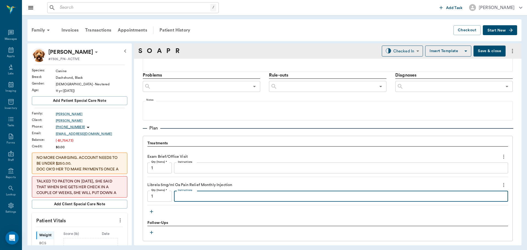
click at [193, 198] on textarea "Instructions" at bounding box center [341, 196] width 326 height 6
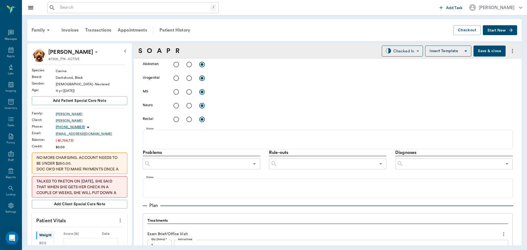
scroll to position [220, 0]
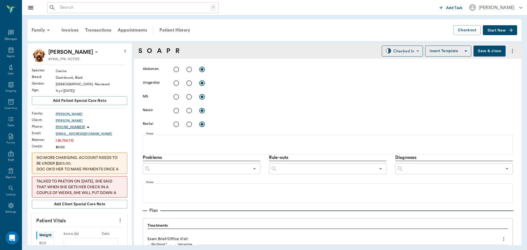
type textarea "10mg .5cc"
click at [485, 49] on button "Save & close" at bounding box center [489, 51] width 32 height 11
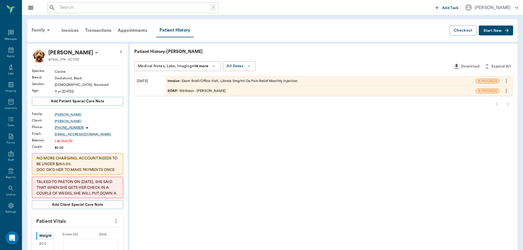
click at [207, 91] on div "SOAP : Wellness - Dr. Bert Ellsworth" at bounding box center [196, 90] width 58 height 5
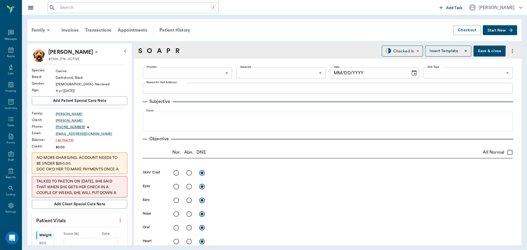
type input "63ec2f075fda476ae8351a4d"
type input "65d2be4f46e3a538d89b8c14"
type textarea "WOULD LIKE TO GET HIM ON THE LIBRELA INJ. SHE IS REHOMING HIM AND THE NEW OWNER…"
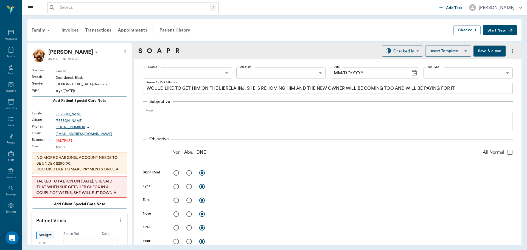
type input "09/11/2025"
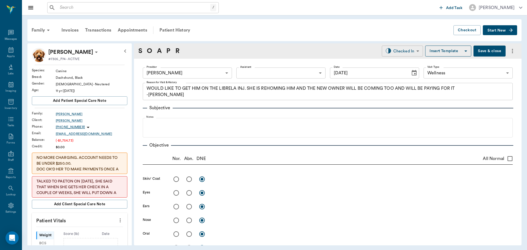
click at [407, 49] on body "/ ​ Add Task Dr. Bert Ellsworth Nectar Messages Appts Labs Imaging Inventory Ta…" at bounding box center [263, 125] width 527 height 250
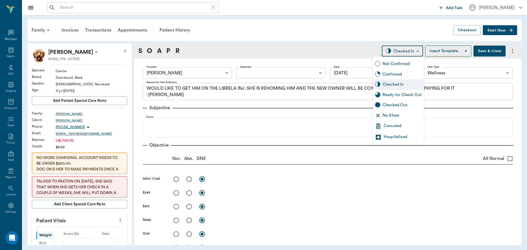
click at [396, 96] on div "Ready for Check Out" at bounding box center [402, 95] width 39 height 6
type input "READY_TO_CHECKOUT"
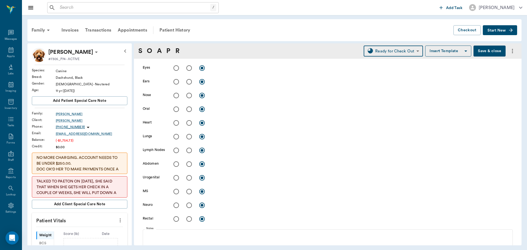
scroll to position [165, 0]
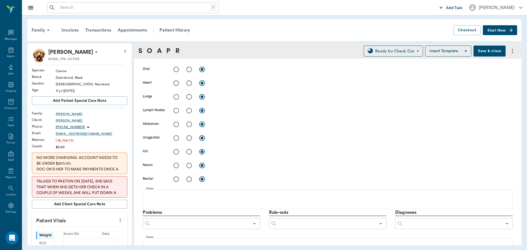
click at [187, 152] on input "radio" at bounding box center [189, 152] width 12 height 12
radio input "true"
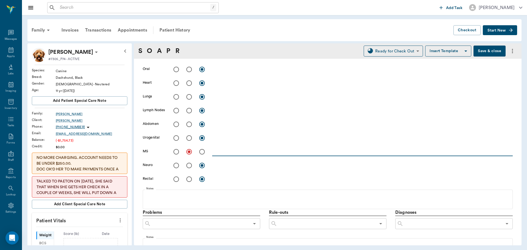
click at [226, 151] on textarea at bounding box center [362, 151] width 301 height 6
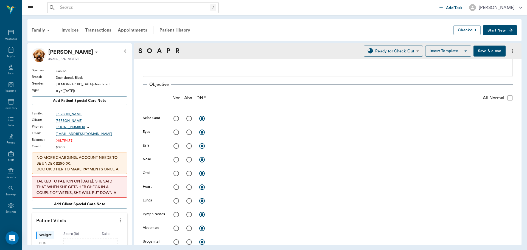
scroll to position [55, 0]
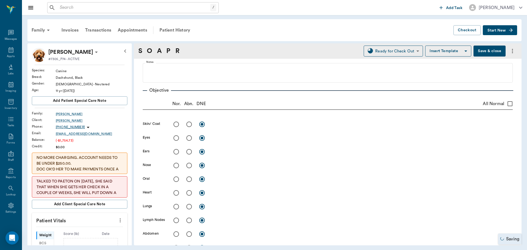
type textarea "limping on LF mostly but all legs seem affected, nothing palpatable."
click at [176, 124] on input "radio" at bounding box center [176, 125] width 12 height 12
radio input "true"
click at [190, 138] on input "radio" at bounding box center [189, 138] width 12 height 12
radio input "true"
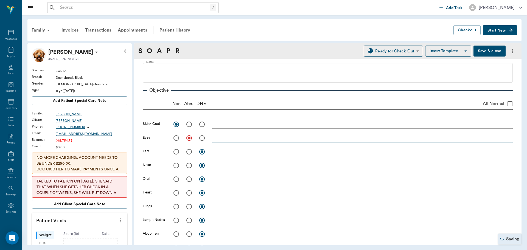
click at [221, 140] on textarea at bounding box center [362, 138] width 301 height 6
type textarea "cataracts"
click at [176, 152] on input "radio" at bounding box center [176, 152] width 12 height 12
radio input "true"
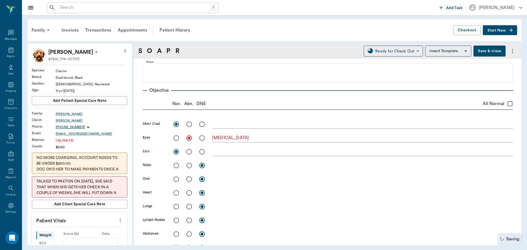
click at [178, 165] on input "radio" at bounding box center [176, 166] width 12 height 12
radio input "true"
click at [189, 178] on input "radio" at bounding box center [189, 179] width 12 height 12
radio input "true"
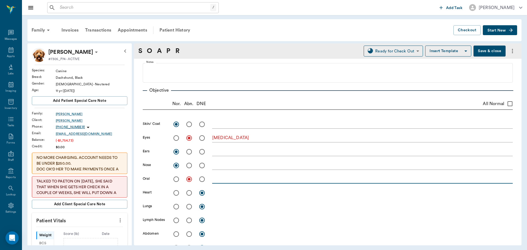
click at [219, 179] on textarea at bounding box center [362, 179] width 301 height 6
type textarea "grade 2-3"
click at [175, 193] on input "radio" at bounding box center [176, 193] width 12 height 12
radio input "true"
click at [176, 205] on input "radio" at bounding box center [176, 207] width 12 height 12
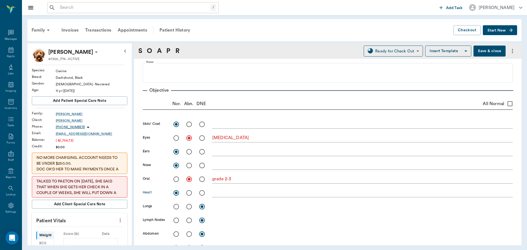
radio input "true"
click at [177, 221] on input "radio" at bounding box center [176, 221] width 12 height 12
radio input "true"
click at [177, 234] on input "radio" at bounding box center [176, 234] width 12 height 12
radio input "true"
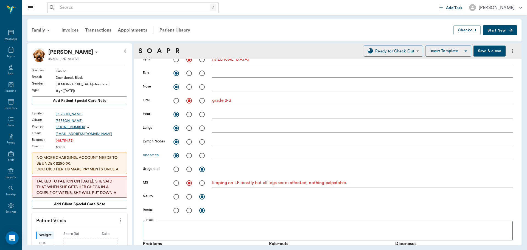
scroll to position [137, 0]
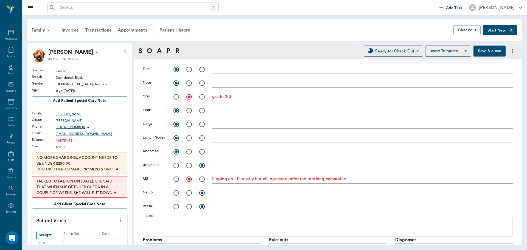
click at [175, 193] on input "radio" at bounding box center [176, 193] width 12 height 12
radio input "true"
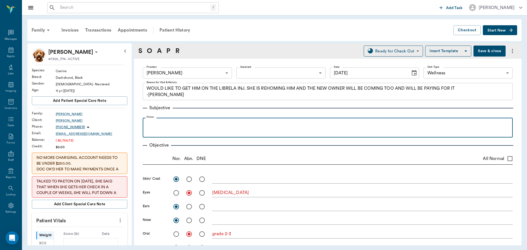
click at [177, 129] on div at bounding box center [327, 127] width 364 height 14
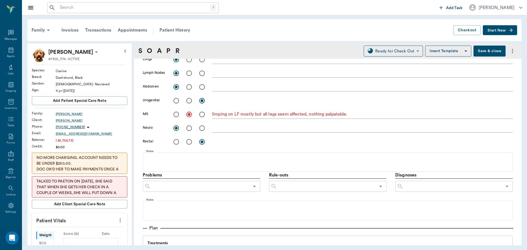
scroll to position [200, 0]
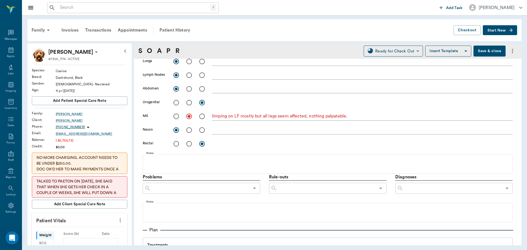
click at [452, 189] on input "text" at bounding box center [452, 188] width 99 height 8
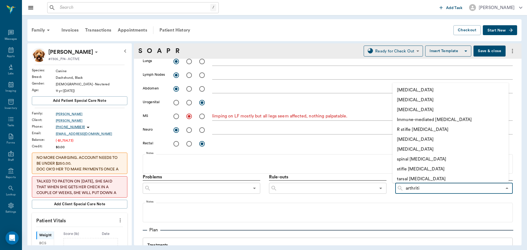
type input "arthritis"
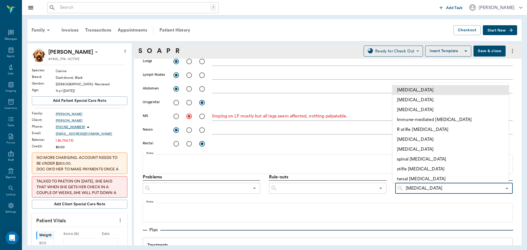
click at [448, 91] on li "Arthritis" at bounding box center [450, 90] width 116 height 10
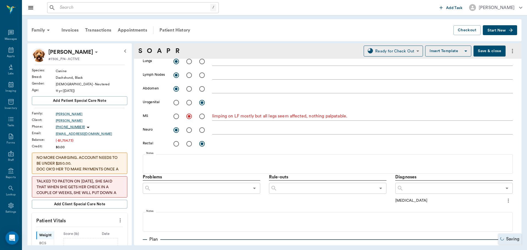
click at [505, 201] on icon "more" at bounding box center [508, 200] width 6 height 7
click at [489, 209] on span "Add to ongoing diagnosis" at bounding box center [481, 210] width 46 height 6
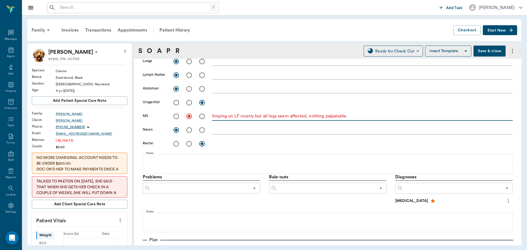
drag, startPoint x: 337, startPoint y: 115, endPoint x: 356, endPoint y: 148, distance: 37.8
click at [356, 148] on div "x" at bounding box center [362, 144] width 301 height 8
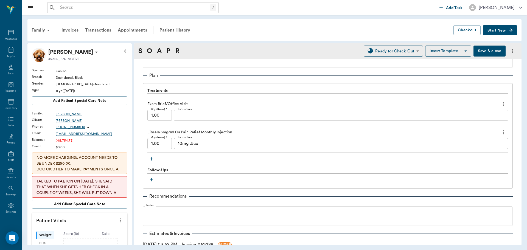
scroll to position [402, 0]
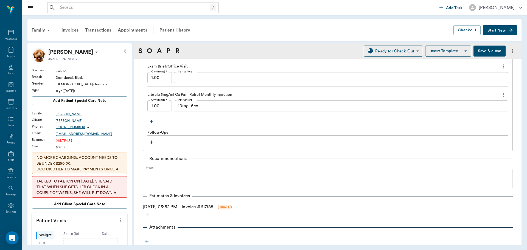
click at [487, 50] on button "Save & close" at bounding box center [489, 51] width 32 height 11
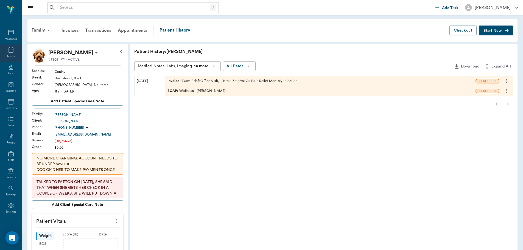
click at [9, 49] on icon at bounding box center [11, 49] width 5 height 5
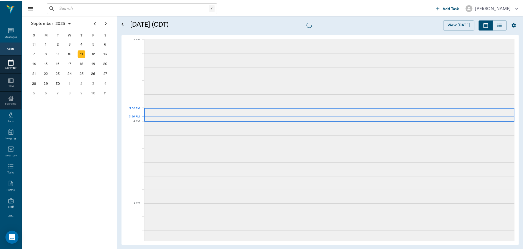
scroll to position [577, 0]
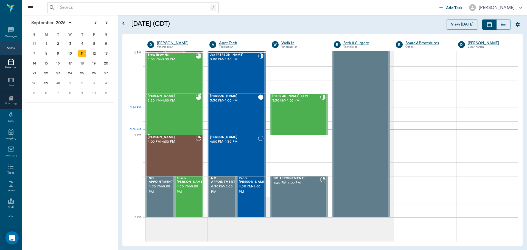
click at [174, 108] on div "Andy Ferrell 3:30 PM - 4:00 PM" at bounding box center [172, 114] width 48 height 40
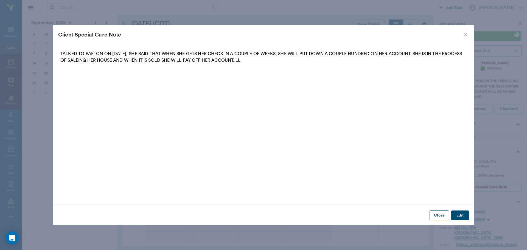
click at [442, 215] on button "Close" at bounding box center [439, 216] width 19 height 10
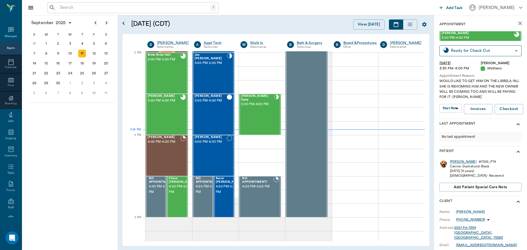
click at [454, 162] on div "Andy" at bounding box center [463, 161] width 27 height 5
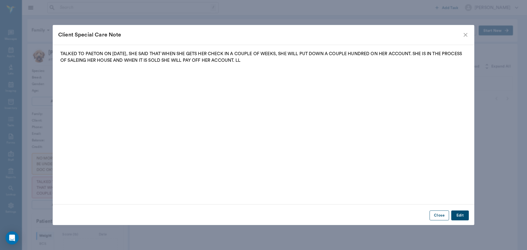
click at [441, 216] on button "Close" at bounding box center [439, 216] width 19 height 10
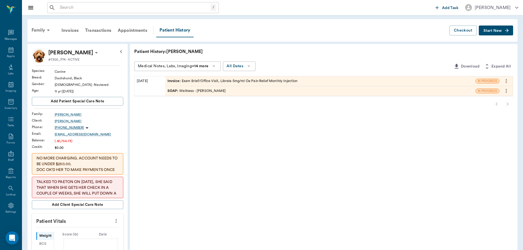
click at [114, 220] on icon "more" at bounding box center [116, 221] width 6 height 7
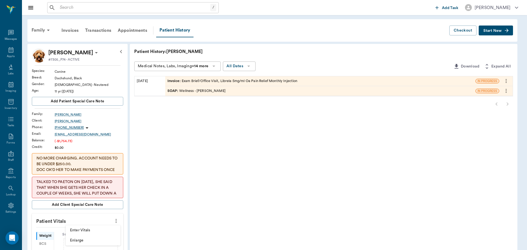
click at [108, 228] on span "Enter Vitals" at bounding box center [93, 231] width 46 height 6
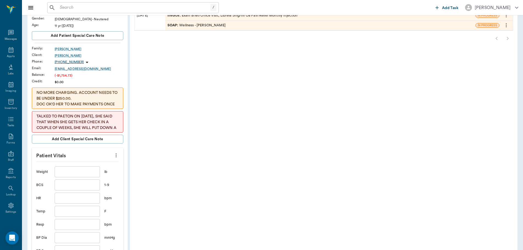
scroll to position [82, 0]
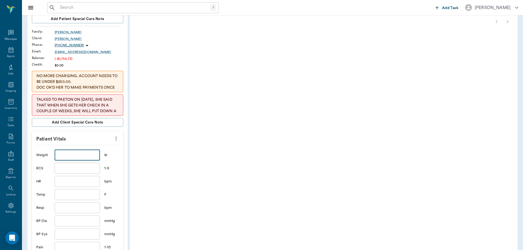
click at [83, 155] on input "text" at bounding box center [77, 155] width 45 height 11
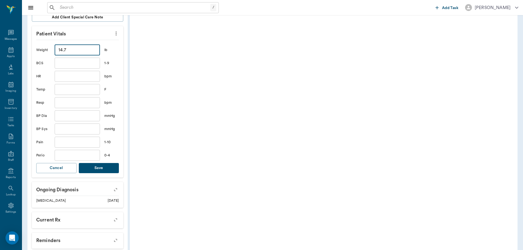
scroll to position [192, 0]
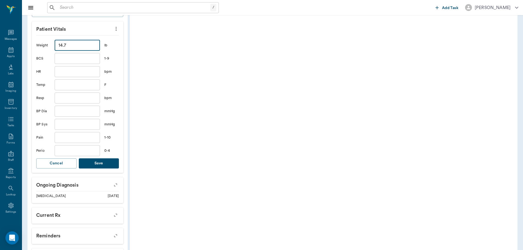
type input "14.7"
click at [100, 162] on button "Save" at bounding box center [99, 163] width 40 height 10
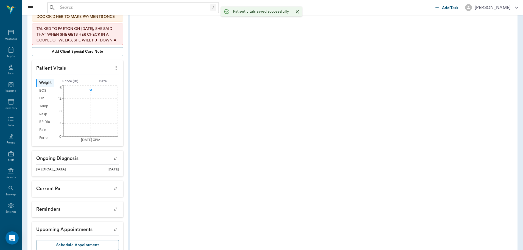
scroll to position [150, 0]
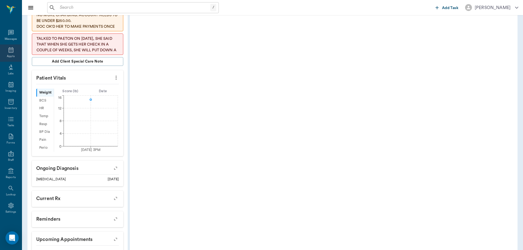
click at [14, 54] on div "Appts" at bounding box center [11, 52] width 22 height 17
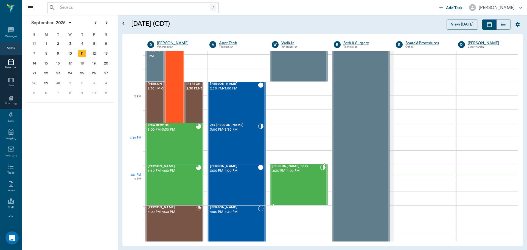
scroll to position [494, 0]
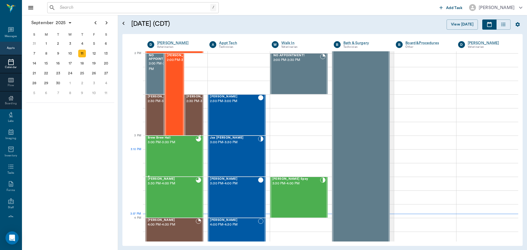
click at [189, 161] on div "Brew Brew Hall 3:00 PM - 3:30 PM" at bounding box center [172, 156] width 48 height 40
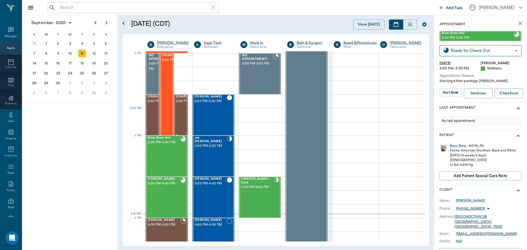
click at [179, 104] on span "2:30 PM - 3:00 PM" at bounding box center [189, 101] width 27 height 5
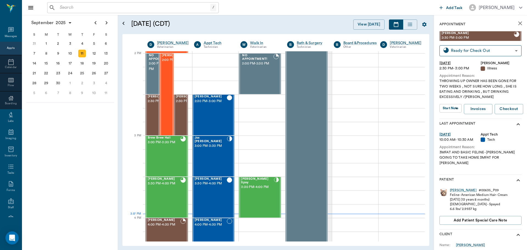
click at [144, 119] on div at bounding box center [136, 115] width 19 height 14
click at [150, 119] on div "BUCK ENDSLEY 2:30 PM - 3:00 PM" at bounding box center [161, 115] width 27 height 40
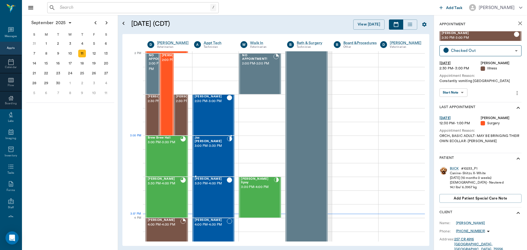
click at [211, 147] on div "Jax Rapp 3:00 PM - 3:30 PM" at bounding box center [211, 156] width 32 height 40
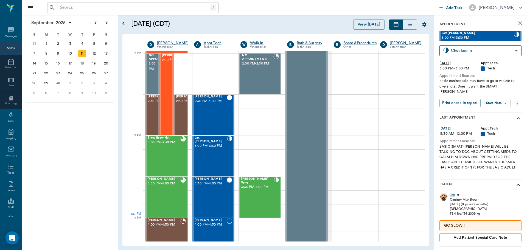
click at [499, 94] on body "/ ​ Add Task Dr. Bert Ellsworth Nectar Messages Appts Calendar Flow Boarding La…" at bounding box center [263, 125] width 527 height 250
click at [505, 108] on li "View SOAP" at bounding box center [497, 108] width 38 height 9
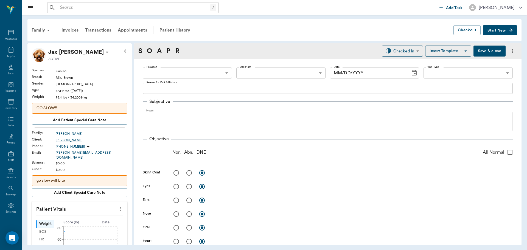
type input "642ef10e332a41444de2bad1"
type input "65d2be4f46e3a538d89b8c1a"
type textarea "basic canine: said may have to go to vehicle to give shots: Doesn't want the 3M…"
type input "09/11/2025"
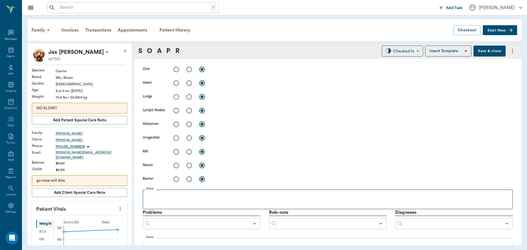
scroll to position [329, 0]
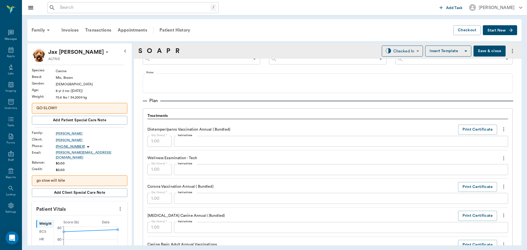
drag, startPoint x: 5, startPoint y: 55, endPoint x: 176, endPoint y: 69, distance: 171.3
click at [7, 55] on div "Appts" at bounding box center [11, 56] width 8 height 4
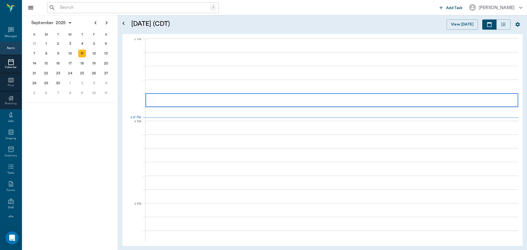
scroll to position [578, 0]
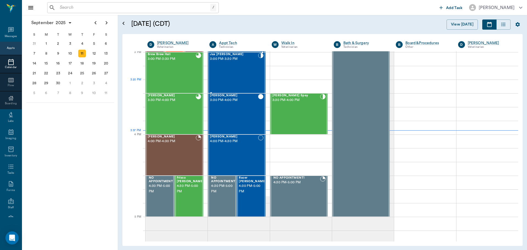
click at [240, 75] on div "Jax Rapp 3:00 PM - 3:30 PM" at bounding box center [234, 73] width 48 height 40
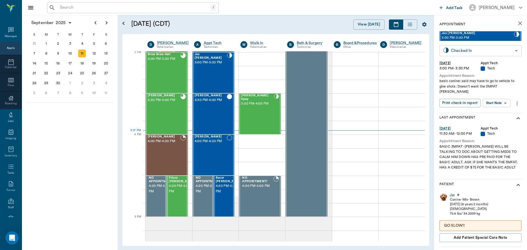
click at [453, 49] on body "/ ​ Add Task Dr. Bert Ellsworth Nectar Messages Appts Calendar Flow Boarding La…" at bounding box center [263, 125] width 527 height 250
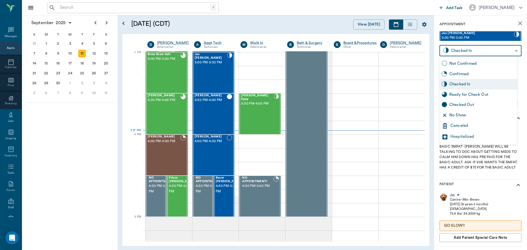
click at [465, 92] on div "Ready for Check Out" at bounding box center [482, 95] width 66 height 6
type input "READY_TO_CHECKOUT"
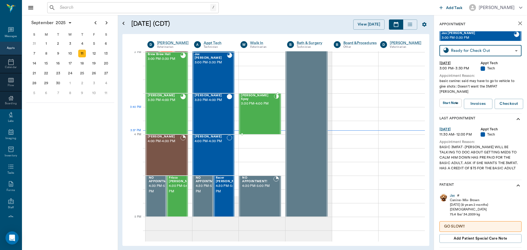
click at [245, 108] on div "[PERSON_NAME] Spay 3:30 PM - 4:00 PM" at bounding box center [257, 114] width 33 height 40
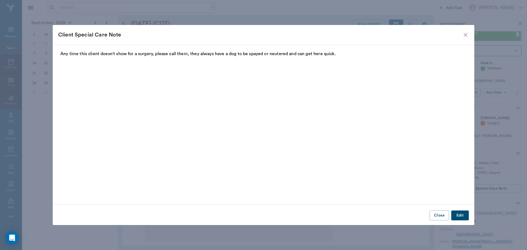
click at [466, 35] on icon "close" at bounding box center [466, 35] width 4 height 4
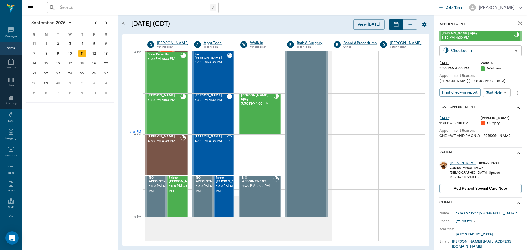
click at [467, 50] on body "/ ​ Add Task Dr. Bert Ellsworth Nectar Messages Appts Calendar Flow Boarding La…" at bounding box center [263, 125] width 527 height 250
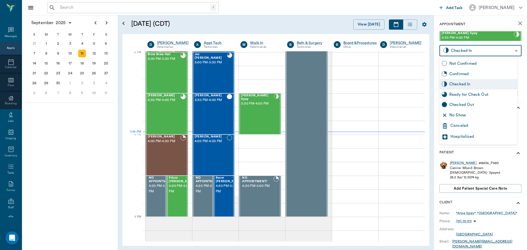
click at [473, 25] on div at bounding box center [263, 125] width 527 height 250
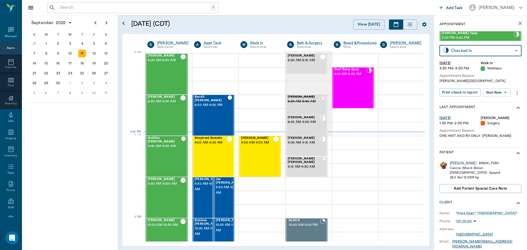
scroll to position [578, 0]
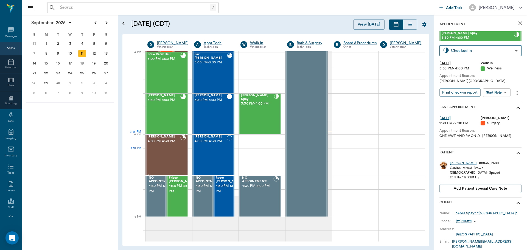
click at [177, 152] on div "[PERSON_NAME] 4:00 PM - 4:30 PM" at bounding box center [164, 155] width 33 height 40
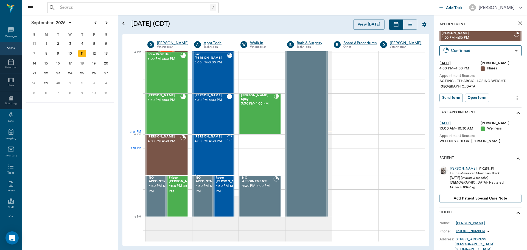
click at [208, 153] on div "[PERSON_NAME] 4:00 PM - 4:30 PM" at bounding box center [211, 155] width 32 height 40
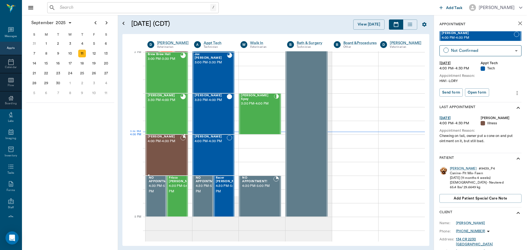
click at [168, 146] on div "[PERSON_NAME] 4:00 PM - 4:30 PM" at bounding box center [164, 155] width 33 height 40
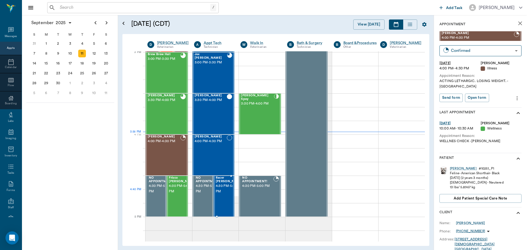
click at [226, 192] on span "4:30 PM - 5:00 PM" at bounding box center [229, 188] width 27 height 11
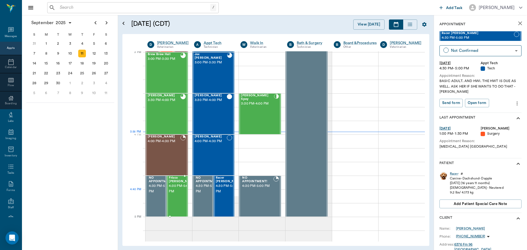
click at [171, 194] on span "4:30 PM - 5:00 PM" at bounding box center [182, 188] width 27 height 11
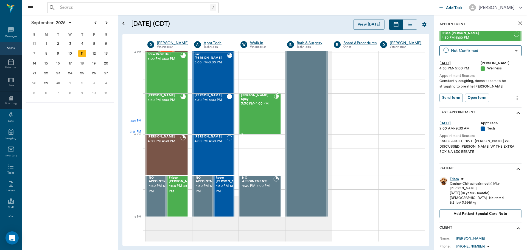
click at [274, 125] on div at bounding box center [276, 114] width 5 height 40
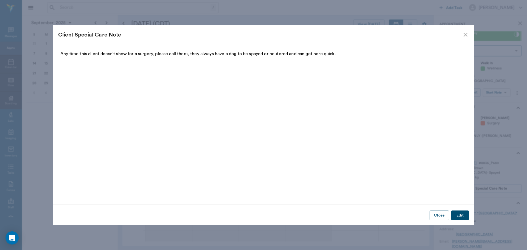
click at [466, 32] on icon "close" at bounding box center [465, 35] width 7 height 7
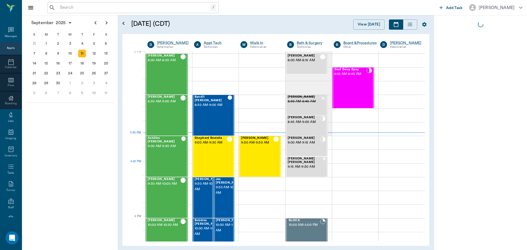
scroll to position [578, 0]
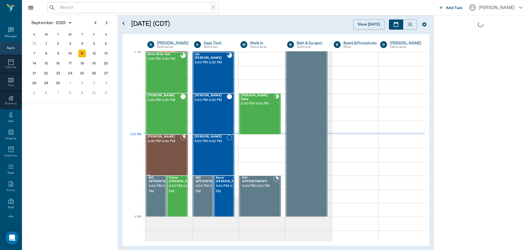
click at [176, 143] on span "4:00 PM - 4:30 PM" at bounding box center [164, 141] width 33 height 5
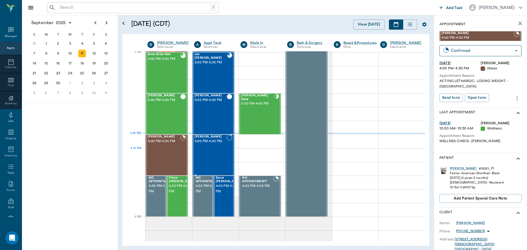
click at [200, 150] on div "[PERSON_NAME] 4:00 PM - 4:30 PM" at bounding box center [211, 155] width 32 height 40
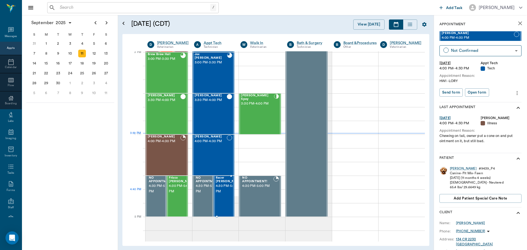
click at [225, 193] on span "4:30 PM - 5:00 PM" at bounding box center [229, 188] width 27 height 11
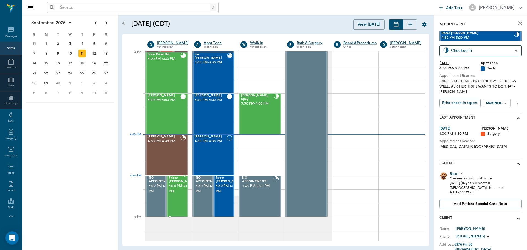
click at [180, 189] on span "4:30 PM - 5:00 PM" at bounding box center [182, 188] width 27 height 11
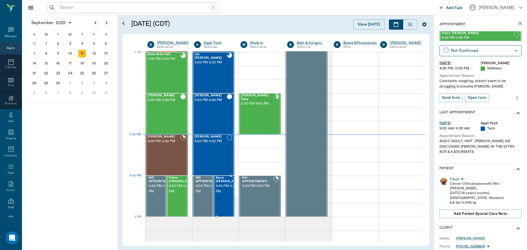
click at [220, 189] on span "4:30 PM - 5:00 PM" at bounding box center [229, 188] width 27 height 11
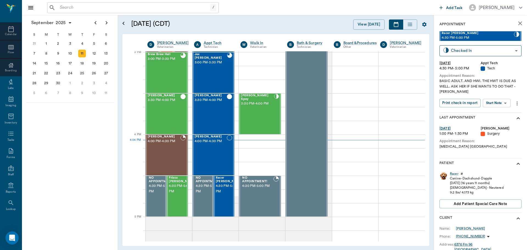
scroll to position [50, 0]
click at [8, 203] on icon at bounding box center [10, 202] width 5 height 5
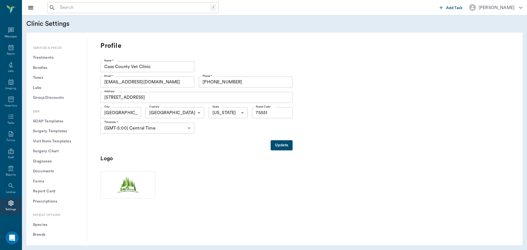
scroll to position [192, 0]
click at [48, 56] on button "Treatments" at bounding box center [57, 57] width 52 height 10
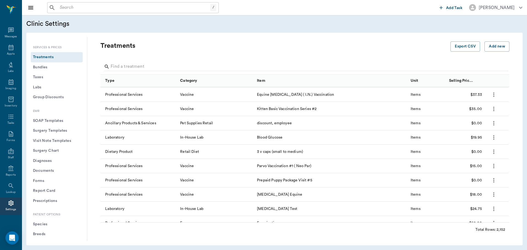
scroll to position [27, 0]
click at [135, 68] on input "Search" at bounding box center [305, 66] width 389 height 9
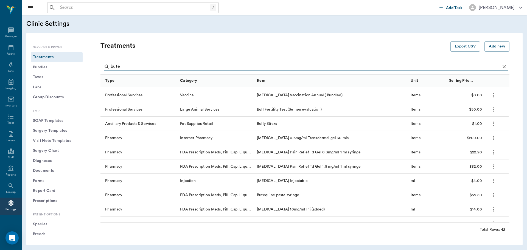
scroll to position [0, 0]
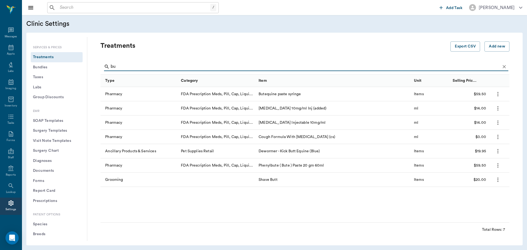
type input "b"
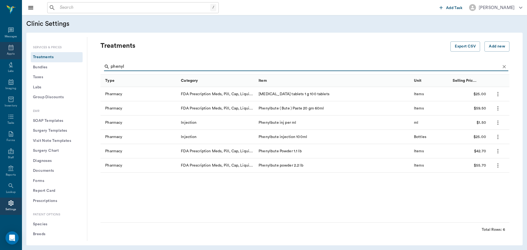
type input "phenyl"
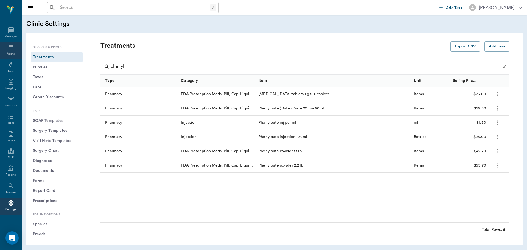
click at [10, 48] on icon at bounding box center [11, 47] width 5 height 5
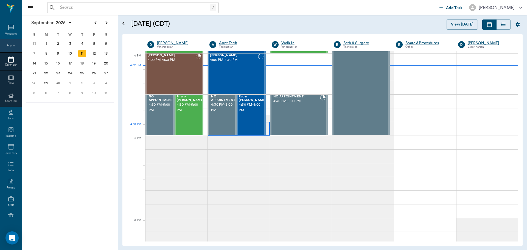
scroll to position [659, 0]
click at [242, 109] on span "4:30 PM - 5:00 PM" at bounding box center [252, 107] width 27 height 11
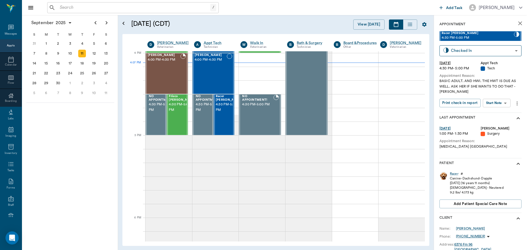
click at [507, 103] on body "/ ​ Add Task Dr. Bert Ellsworth Nectar Messages Appts Calendar Flow Boarding La…" at bounding box center [263, 125] width 527 height 250
click at [503, 112] on li "Start SOAP" at bounding box center [497, 114] width 38 height 9
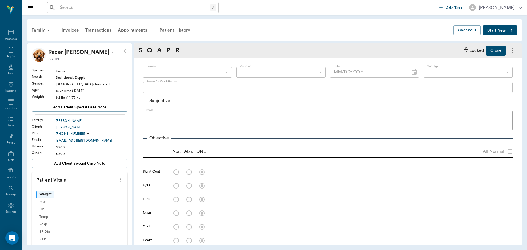
scroll to position [2, 0]
type input "63ec2f075fda476ae8351a4c"
type input "65d2be4f46e3a538d89b8c1a"
type textarea "BASIC ADULT. AND HWI. THE HWT IS DUE AS WELL. ASK HER IF SHE WANTS TO DO THAT -…"
type input "09/11/2025"
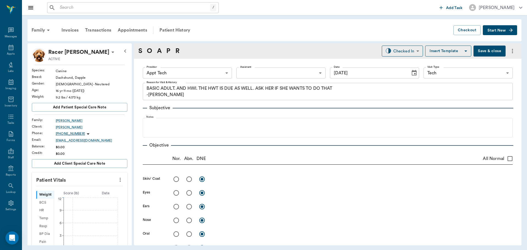
click at [194, 73] on body "/ ​ Add Task Dr. Bert Ellsworth Nectar Messages Appts Labs Imaging Inventory Ta…" at bounding box center [263, 125] width 527 height 250
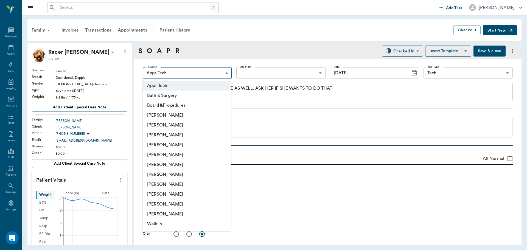
click at [184, 132] on li "Daniel Virnala" at bounding box center [187, 135] width 88 height 10
type input "642ef10e332a41444de2bad1"
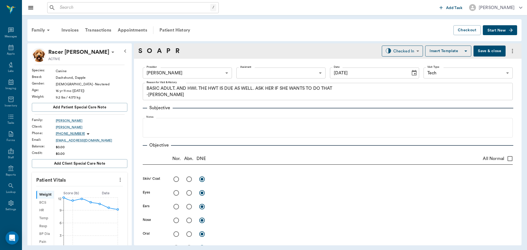
click at [117, 178] on icon "more" at bounding box center [120, 179] width 6 height 7
click at [99, 191] on span "Enter Vitals" at bounding box center [93, 189] width 46 height 6
click at [91, 193] on input "text" at bounding box center [79, 196] width 48 height 11
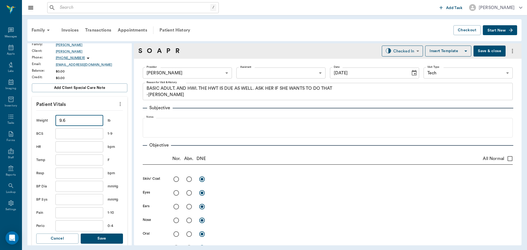
scroll to position [82, 0]
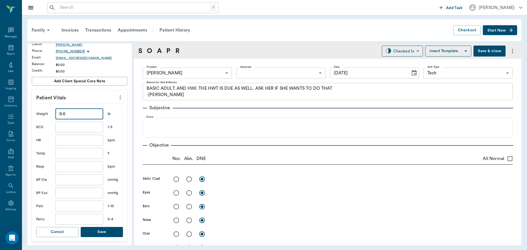
type input "9.6"
click at [105, 229] on button "Save" at bounding box center [102, 232] width 42 height 10
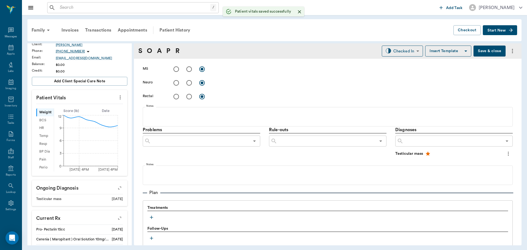
scroll to position [302, 0]
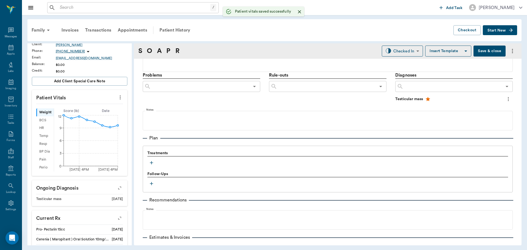
click at [150, 166] on button "button" at bounding box center [151, 163] width 8 height 8
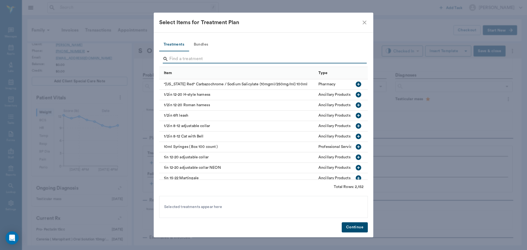
click at [209, 59] on input "Search" at bounding box center [263, 59] width 189 height 9
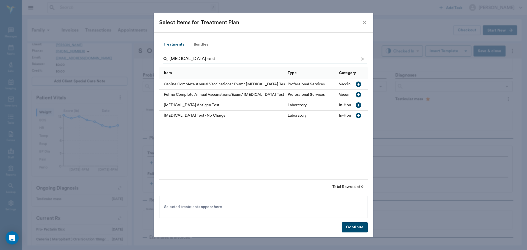
click at [361, 104] on icon "button" at bounding box center [358, 105] width 7 height 7
click at [237, 57] on input "heartworm test" at bounding box center [263, 59] width 189 height 9
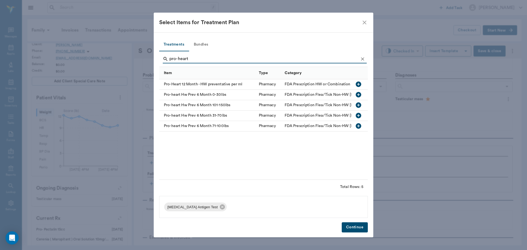
type input "pro-heart"
click at [357, 94] on icon "button" at bounding box center [358, 94] width 5 height 5
click at [202, 44] on button "Bundles" at bounding box center [201, 44] width 25 height 13
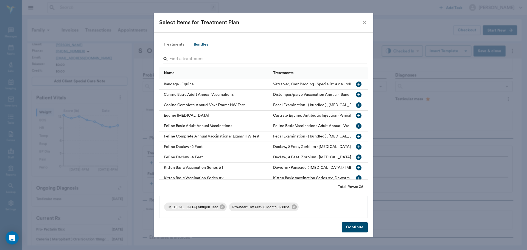
click at [207, 58] on input "Search" at bounding box center [263, 59] width 189 height 9
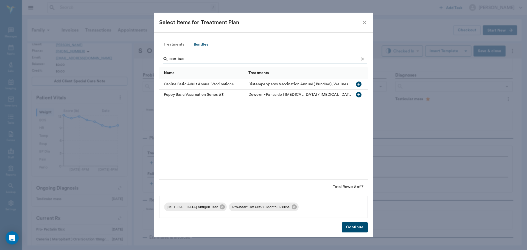
type input "can bas"
click at [361, 82] on icon "button" at bounding box center [358, 84] width 5 height 5
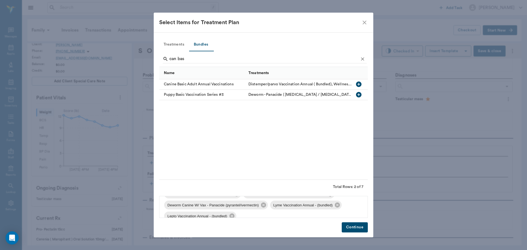
scroll to position [52, 0]
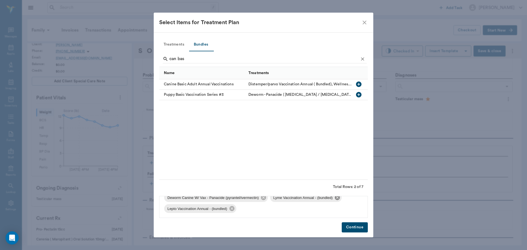
click at [337, 197] on icon at bounding box center [337, 198] width 6 height 6
click at [338, 206] on icon at bounding box center [338, 209] width 6 height 6
click at [359, 229] on button "Continue" at bounding box center [355, 227] width 26 height 10
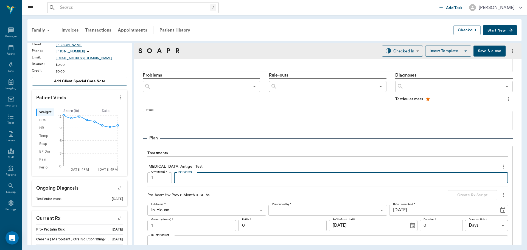
click at [231, 179] on textarea "Instructions" at bounding box center [341, 178] width 326 height 6
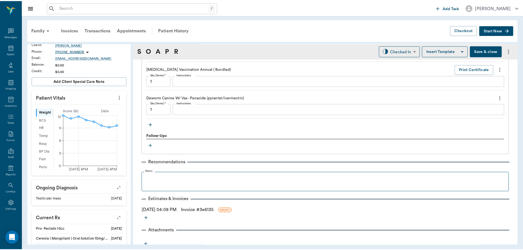
scroll to position [638, 0]
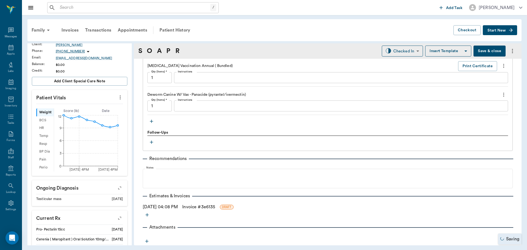
type textarea "Negative"
click at [214, 206] on link "Invoice # 3e6135" at bounding box center [198, 207] width 33 height 7
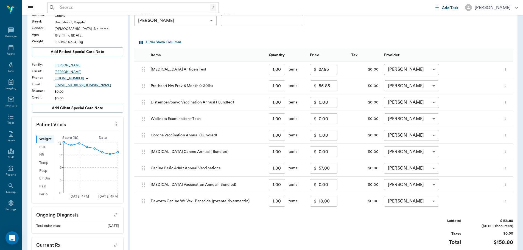
scroll to position [165, 0]
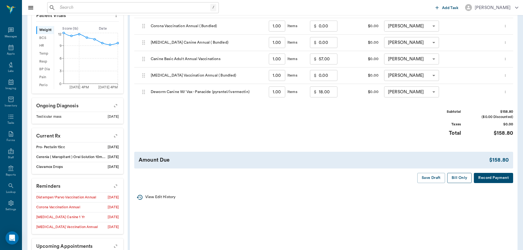
click at [458, 178] on button "Bill Only" at bounding box center [459, 178] width 25 height 10
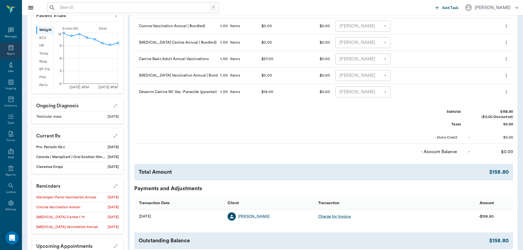
click at [7, 51] on div "Appts" at bounding box center [11, 50] width 22 height 17
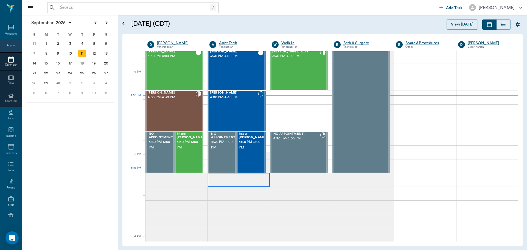
scroll to position [604, 0]
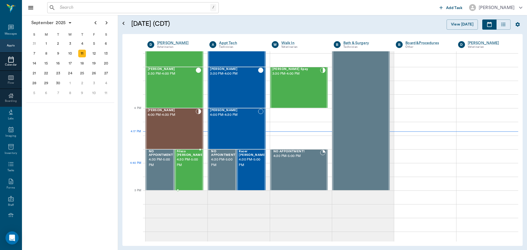
click at [192, 176] on div "Frisco [PERSON_NAME] 4:30 PM - 5:00 PM" at bounding box center [190, 170] width 27 height 40
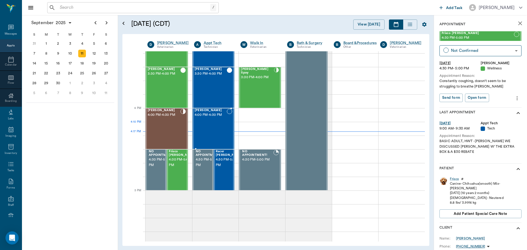
click at [215, 134] on div "[PERSON_NAME] 4:00 PM - 4:30 PM" at bounding box center [211, 129] width 32 height 40
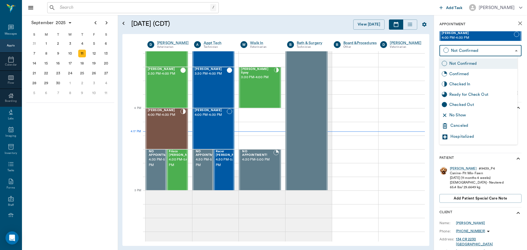
click at [459, 53] on body "/ ​ Add Task Dr. Bert Ellsworth Nectar Messages Appts Calendar Flow Boarding La…" at bounding box center [263, 125] width 527 height 250
click at [468, 114] on div "No Show" at bounding box center [482, 115] width 66 height 6
type input "NO_SHOW"
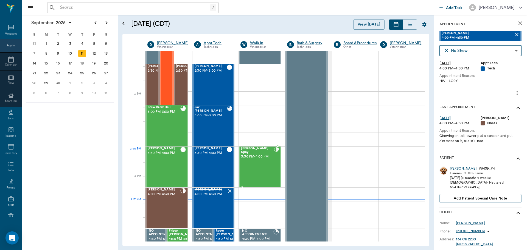
scroll to position [522, 0]
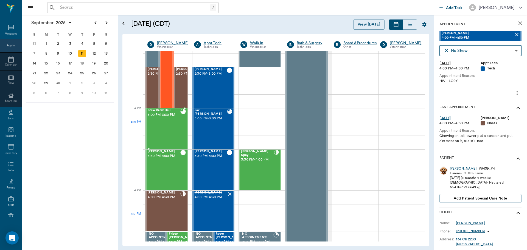
click at [173, 130] on div "Brew Brew Hall 3:00 PM - 3:30 PM" at bounding box center [164, 129] width 33 height 40
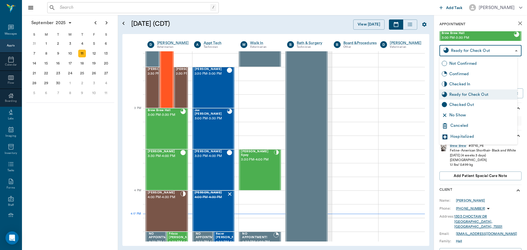
click at [481, 52] on body "/ ​ Add Task Dr. Bert Ellsworth Nectar Messages Appts Calendar Flow Boarding La…" at bounding box center [263, 125] width 527 height 250
click at [484, 101] on div "Checked Out" at bounding box center [478, 105] width 78 height 10
type input "CHECKED_OUT"
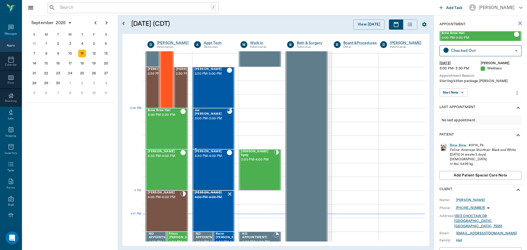
click at [213, 117] on span "3:00 PM - 3:30 PM" at bounding box center [211, 118] width 32 height 5
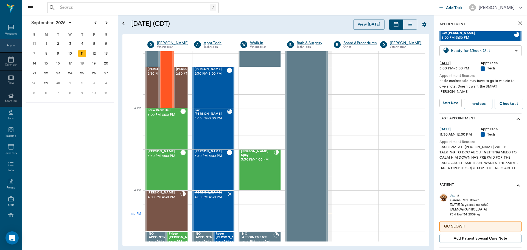
click at [470, 53] on body "/ ​ Add Task Dr. Bert Ellsworth Nectar Messages Appts Calendar Flow Boarding La…" at bounding box center [263, 125] width 527 height 250
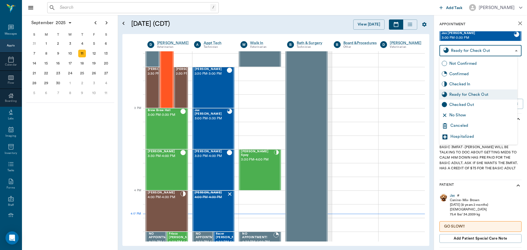
click at [478, 101] on div "Checked Out" at bounding box center [478, 105] width 78 height 10
type input "CHECKED_OUT"
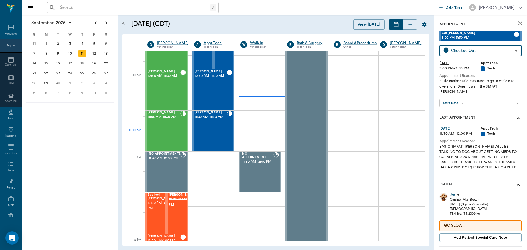
scroll to position [138, 0]
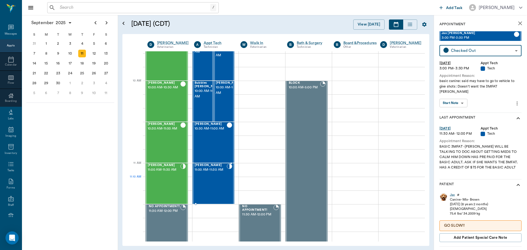
click at [221, 190] on div "Gypsy Fisher 11:00 AM - 11:30 AM" at bounding box center [211, 184] width 32 height 40
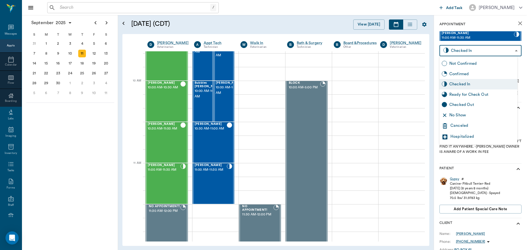
click at [477, 47] on body "/ ​ Add Task Dr. Bert Ellsworth Nectar Messages Appts Calendar Flow Boarding La…" at bounding box center [263, 125] width 527 height 250
click at [469, 107] on div "Checked Out" at bounding box center [482, 105] width 66 height 6
type input "CHECKED_OUT"
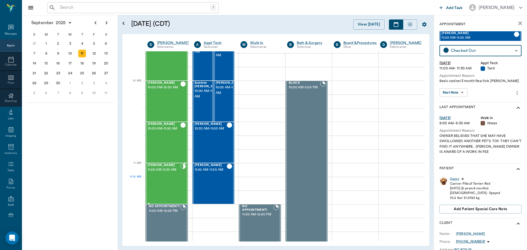
click at [166, 181] on div "Nikki Fisher 11:00 AM - 11:30 AM" at bounding box center [164, 184] width 33 height 40
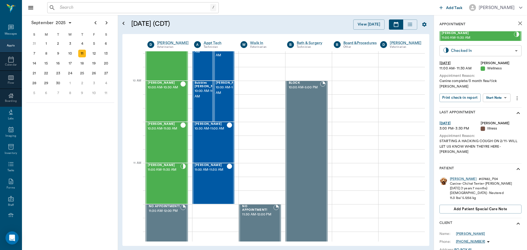
click at [455, 54] on body "/ ​ Add Task Dr. Bert Ellsworth Nectar Messages Appts Calendar Flow Boarding La…" at bounding box center [263, 125] width 527 height 250
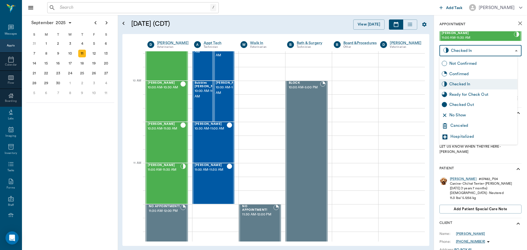
click at [462, 102] on div "Checked Out" at bounding box center [478, 105] width 78 height 10
type input "CHECKED_OUT"
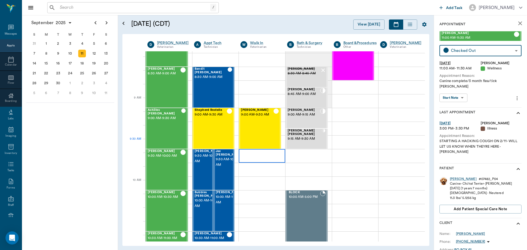
scroll to position [28, 0]
drag, startPoint x: 205, startPoint y: 215, endPoint x: 217, endPoint y: 207, distance: 14.2
click at [206, 209] on span "10:00 AM - 10:30 AM" at bounding box center [208, 203] width 27 height 11
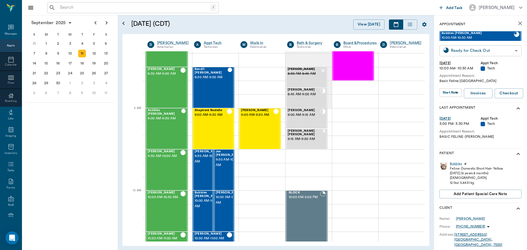
click at [453, 49] on body "/ ​ Add Task Dr. Bert Ellsworth Nectar Messages Appts Calendar Flow Boarding La…" at bounding box center [263, 125] width 527 height 250
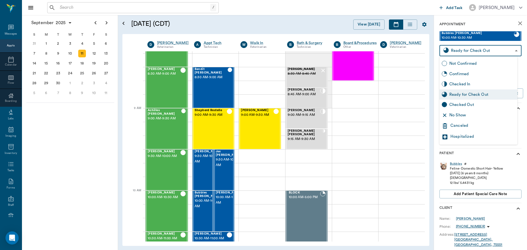
click at [469, 102] on div "Checked Out" at bounding box center [482, 105] width 66 height 6
type input "CHECKED_OUT"
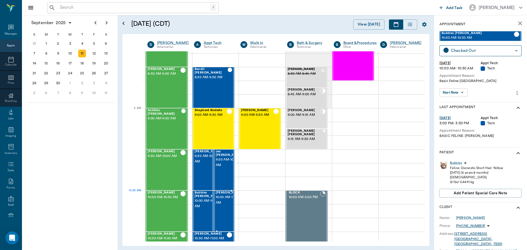
click at [227, 195] on span "[PERSON_NAME]" at bounding box center [229, 193] width 27 height 4
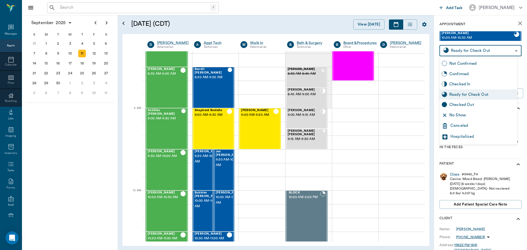
click at [477, 52] on body "/ ​ Add Task Dr. Bert Ellsworth Nectar Messages Appts Calendar Flow Boarding La…" at bounding box center [263, 125] width 527 height 250
click at [473, 102] on div "Checked Out" at bounding box center [482, 105] width 66 height 6
type input "CHECKED_OUT"
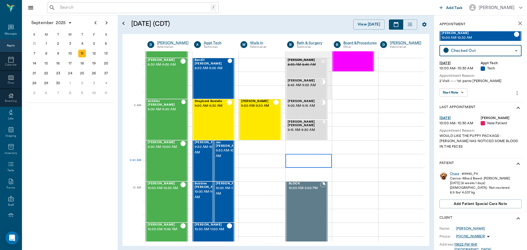
scroll to position [27, 0]
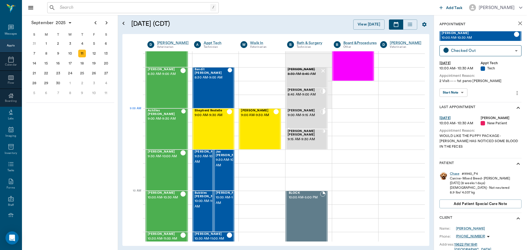
click at [297, 120] on div "Mocha Dykes 9:00 AM - 9:15 AM" at bounding box center [304, 118] width 32 height 19
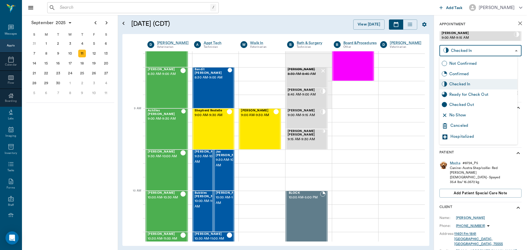
click at [450, 49] on body "/ ​ Add Task Dr. Bert Ellsworth Nectar Messages Appts Calendar Flow Boarding La…" at bounding box center [263, 125] width 527 height 250
click at [462, 101] on div "Checked Out" at bounding box center [478, 105] width 78 height 10
type input "CHECKED_OUT"
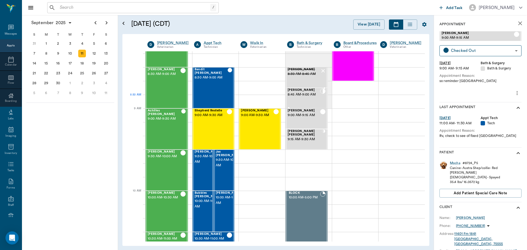
drag, startPoint x: 306, startPoint y: 99, endPoint x: 337, endPoint y: 88, distance: 32.9
click at [306, 98] on div "Artie Hawkins 8:45 AM - 9:00 AM" at bounding box center [304, 97] width 32 height 19
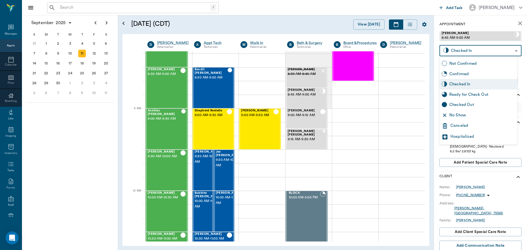
click at [454, 54] on body "/ ​ Add Task Dr. Bert Ellsworth Nectar Messages Appts Calendar Flow Boarding La…" at bounding box center [263, 125] width 527 height 250
click at [468, 101] on div "Checked Out" at bounding box center [478, 105] width 78 height 10
type input "CHECKED_OUT"
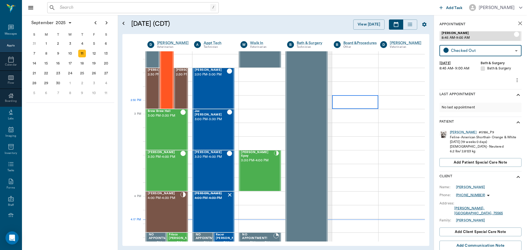
scroll to position [521, 0]
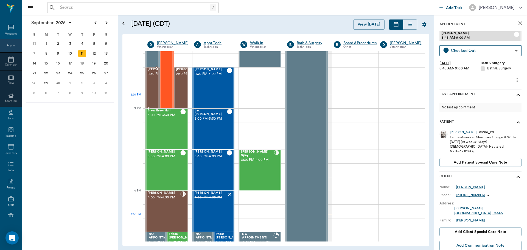
click at [152, 99] on div "BUCK ENDSLEY 2:30 PM - 3:00 PM" at bounding box center [161, 88] width 27 height 40
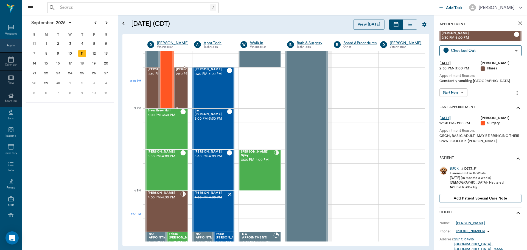
click at [182, 77] on span "2:30 PM - 3:00 PM" at bounding box center [189, 73] width 27 height 5
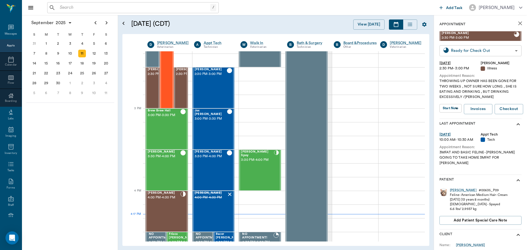
click at [456, 53] on body "/ ​ Add Task Dr. Bert Ellsworth Nectar Messages Appts Calendar Flow Boarding La…" at bounding box center [263, 125] width 527 height 250
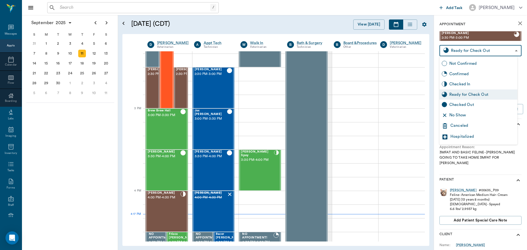
click at [463, 101] on div "Checked Out" at bounding box center [478, 105] width 78 height 10
type input "CHECKED_OUT"
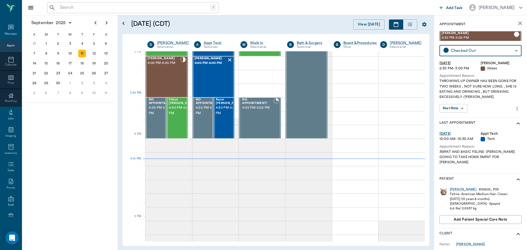
scroll to position [576, 0]
